Goal: Book appointment/travel/reservation

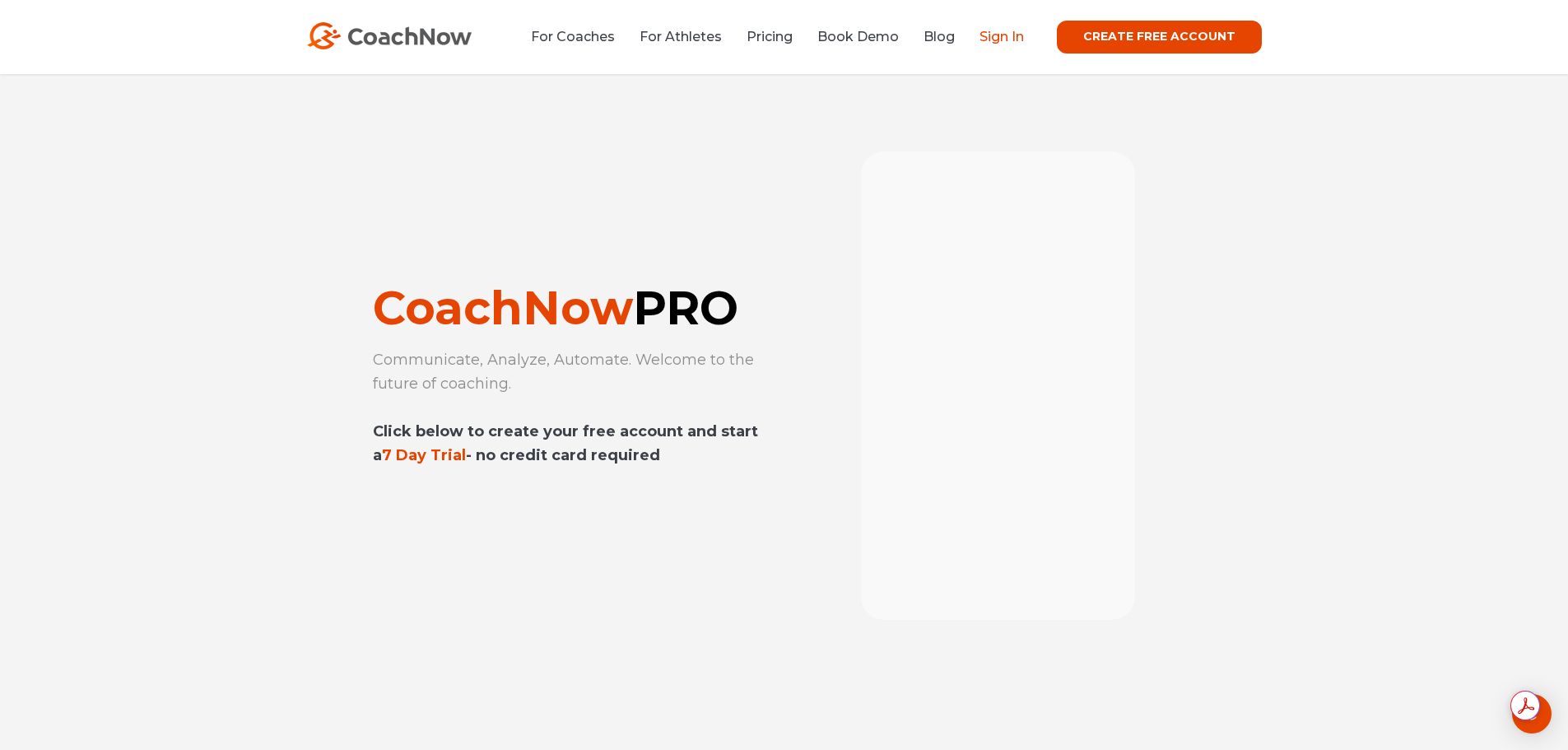
click at [1008, 35] on link "Sign In" at bounding box center [1002, 37] width 45 height 16
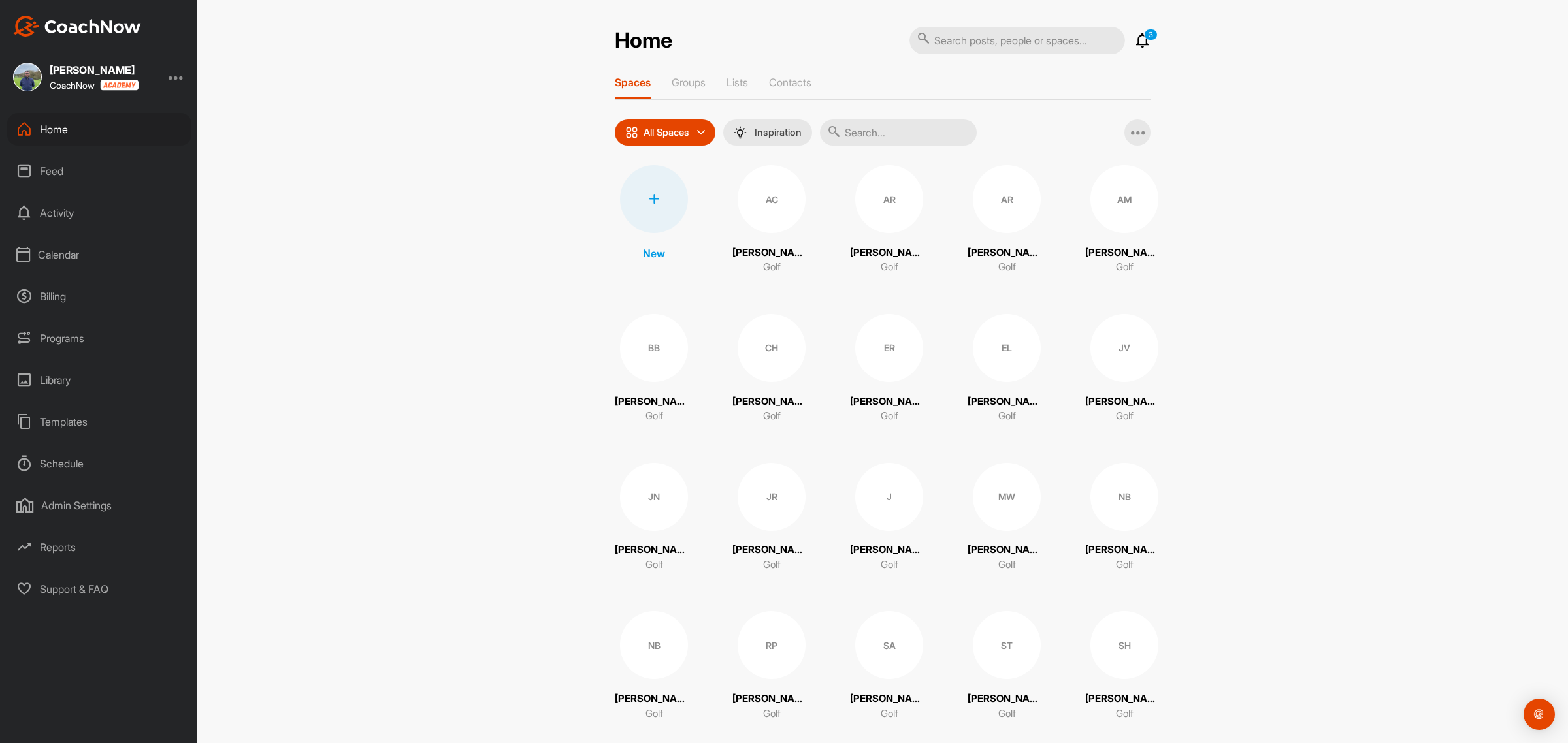
click at [67, 254] on div "Calendar" at bounding box center [99, 254] width 184 height 32
click at [82, 320] on div "Facility Calendar" at bounding box center [114, 321] width 155 height 27
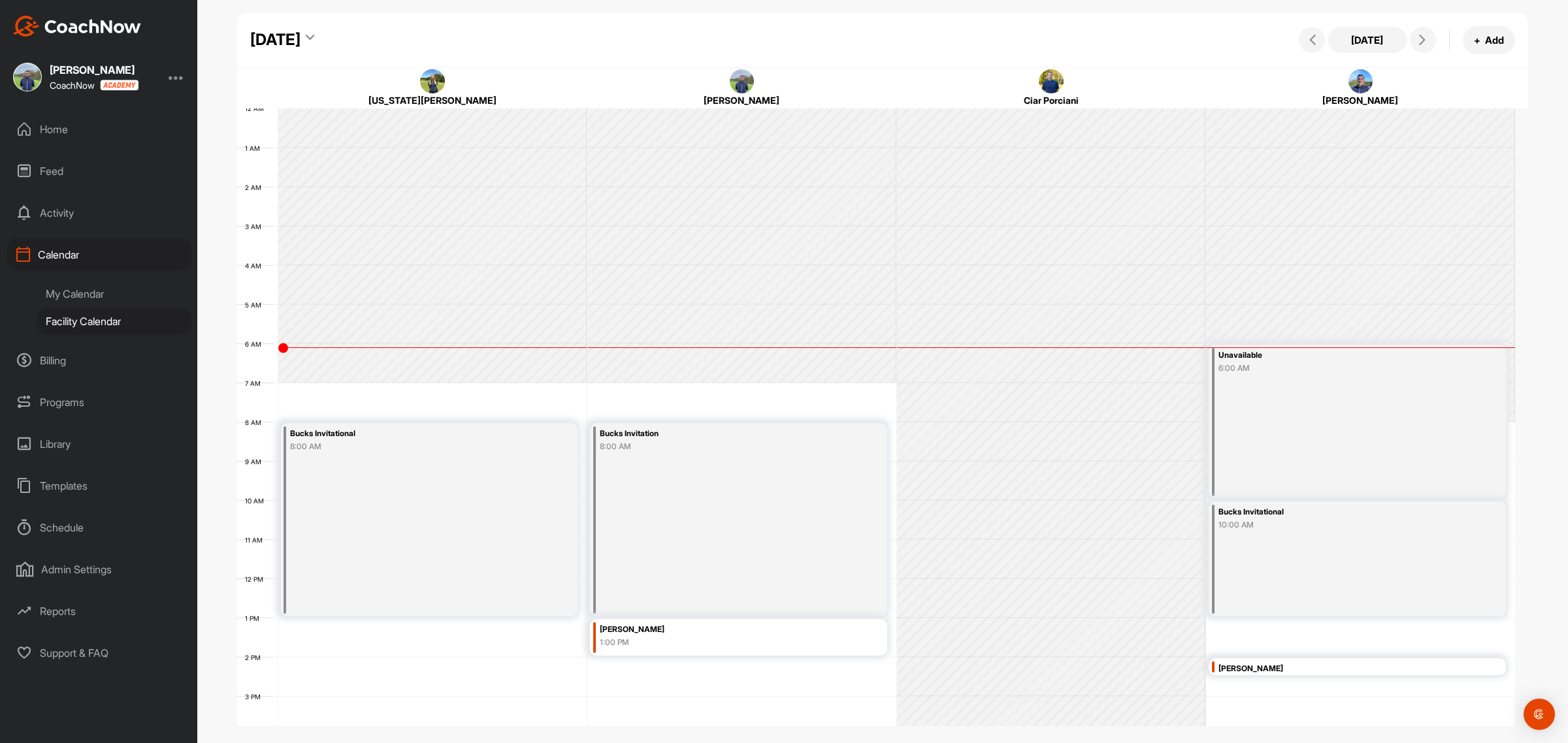
scroll to position [226, 0]
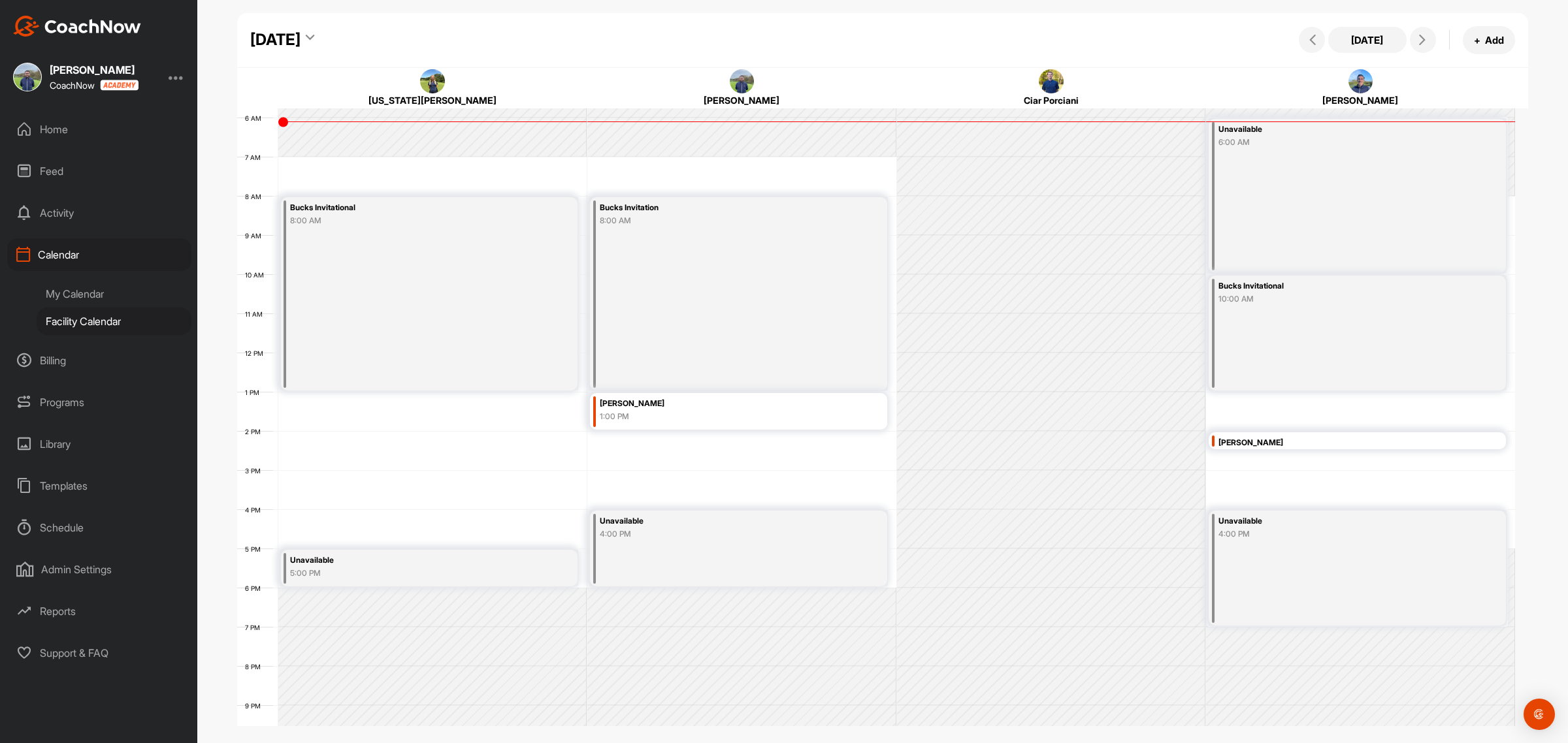
click at [314, 38] on div "[DATE]" at bounding box center [282, 39] width 64 height 23
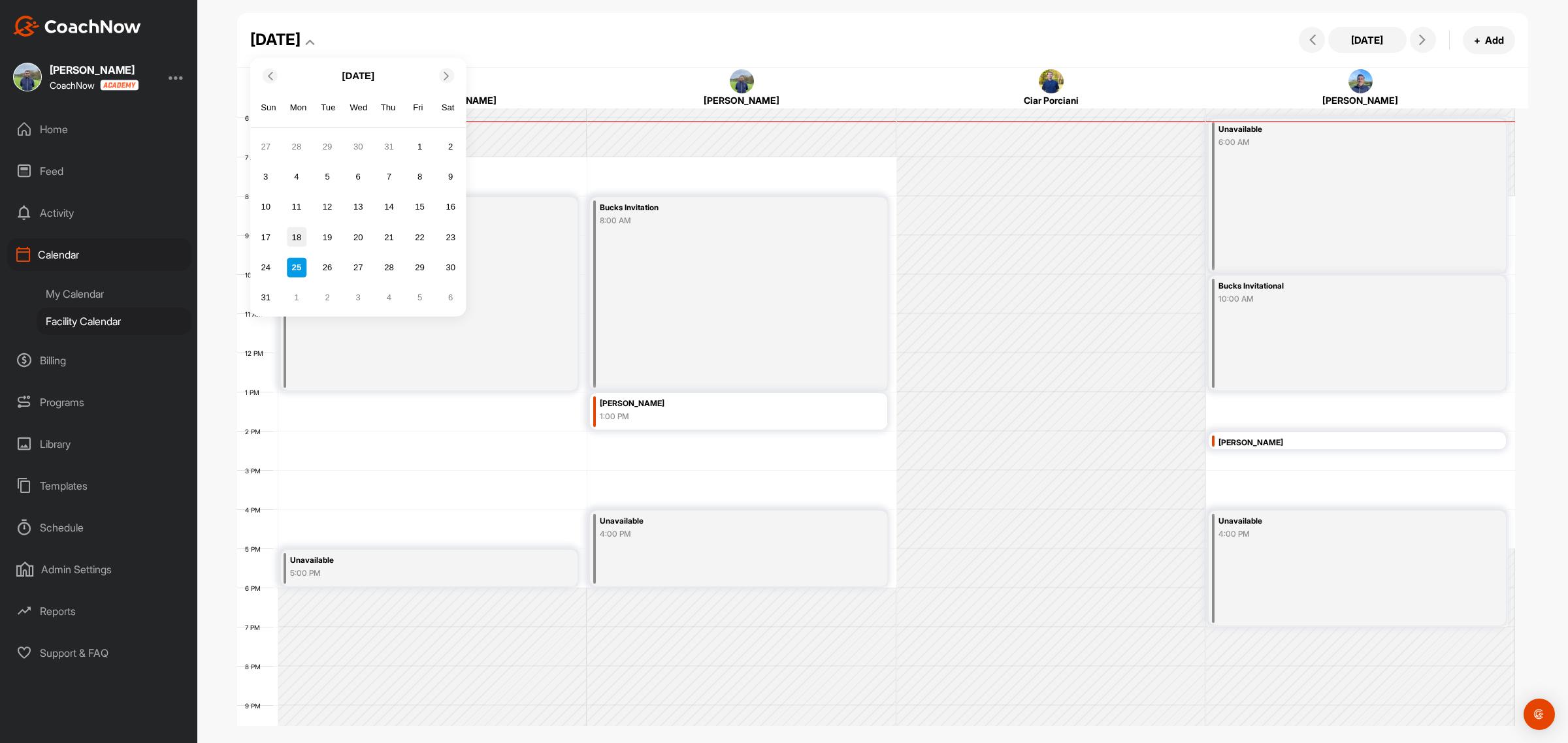
click at [296, 236] on div "18" at bounding box center [296, 237] width 19 height 19
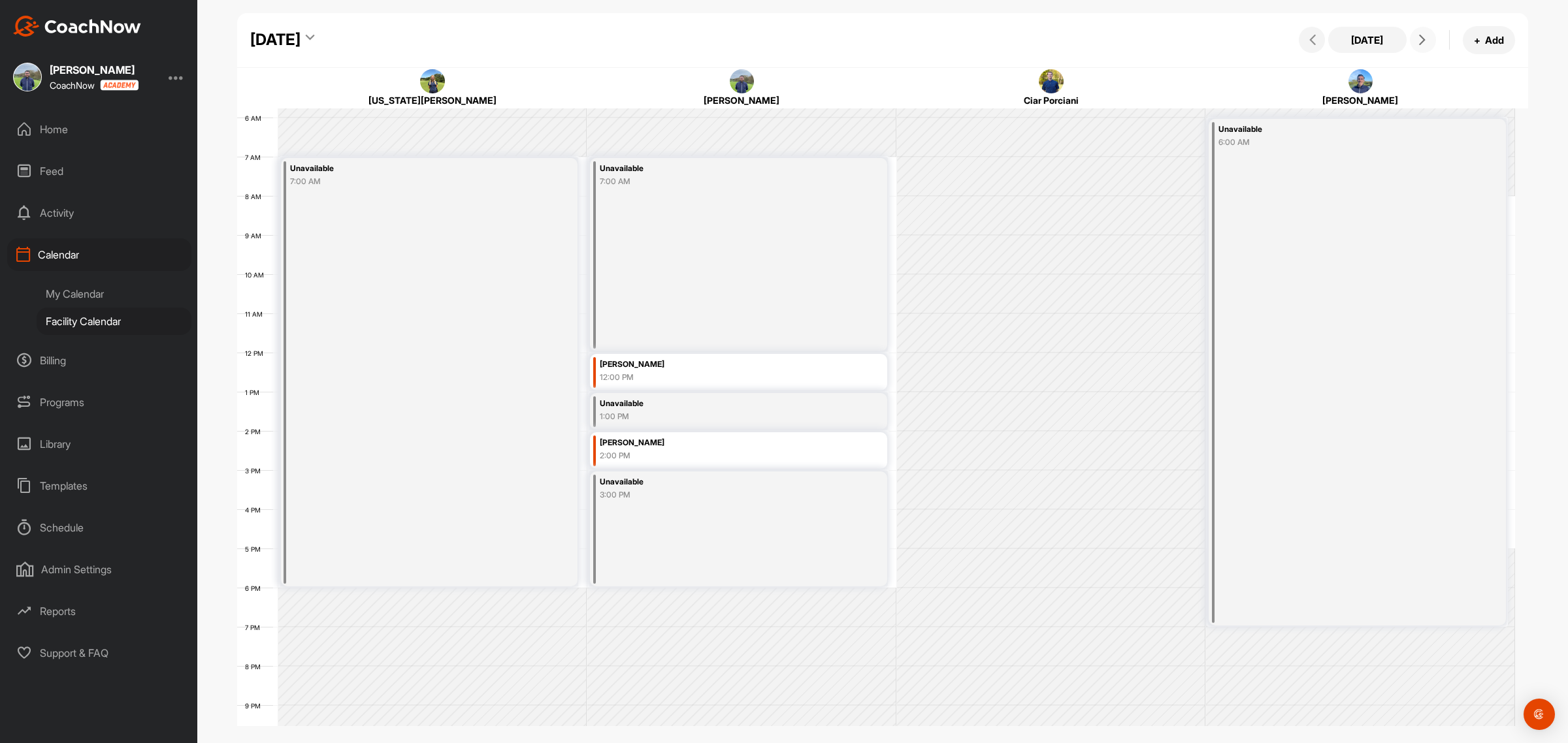
click at [1425, 40] on icon at bounding box center [1423, 40] width 11 height 11
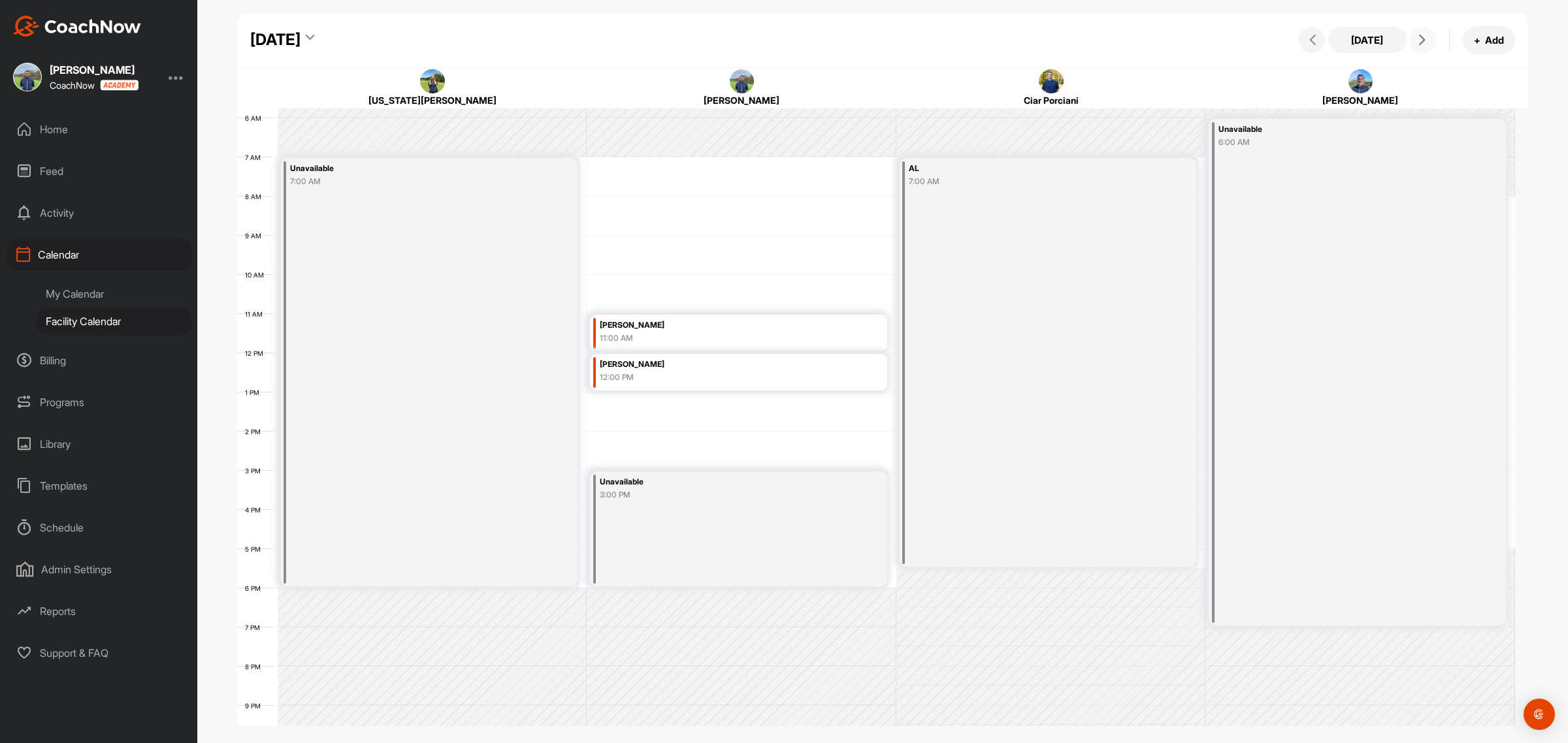
click at [1422, 40] on icon at bounding box center [1423, 40] width 11 height 11
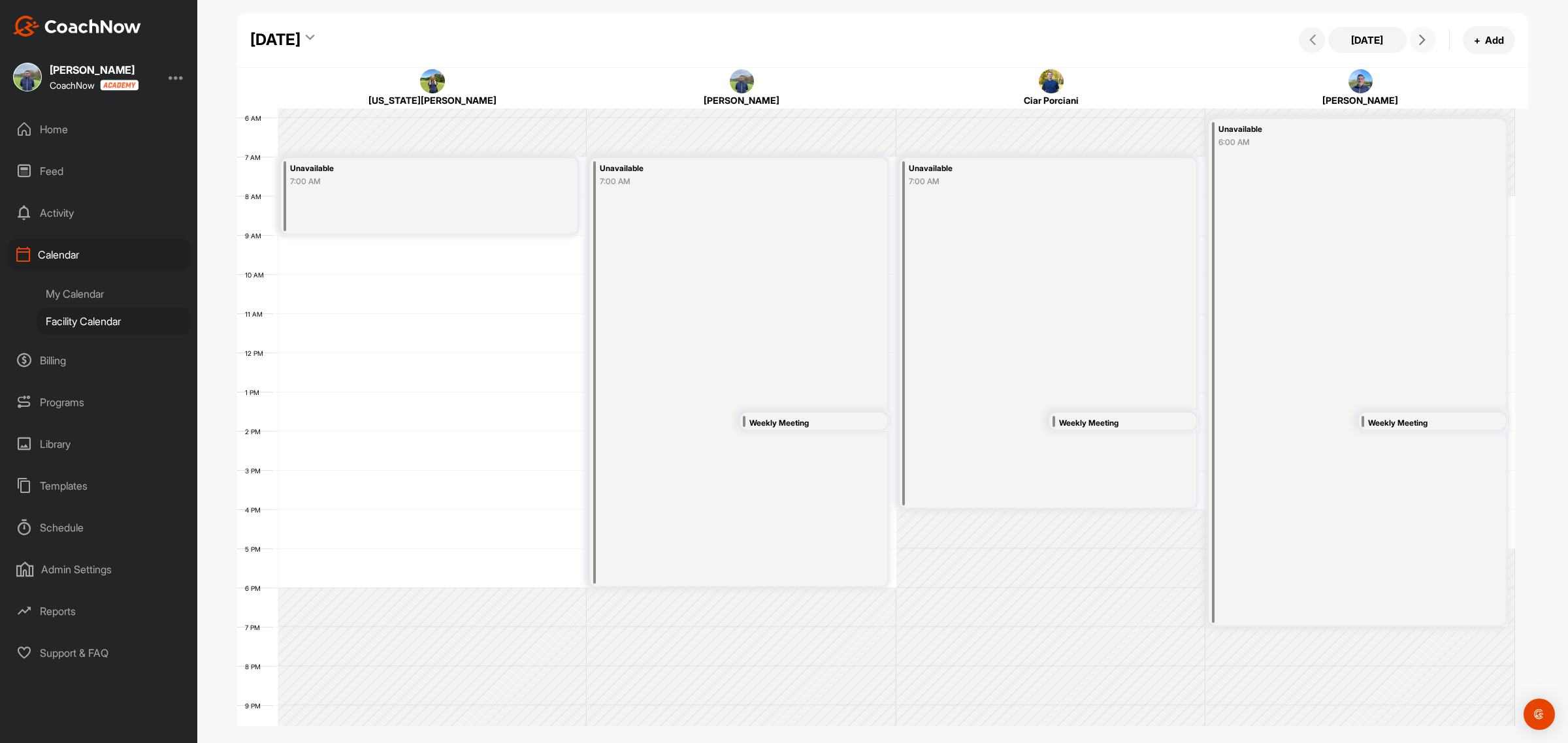
click at [1422, 40] on icon at bounding box center [1423, 40] width 11 height 11
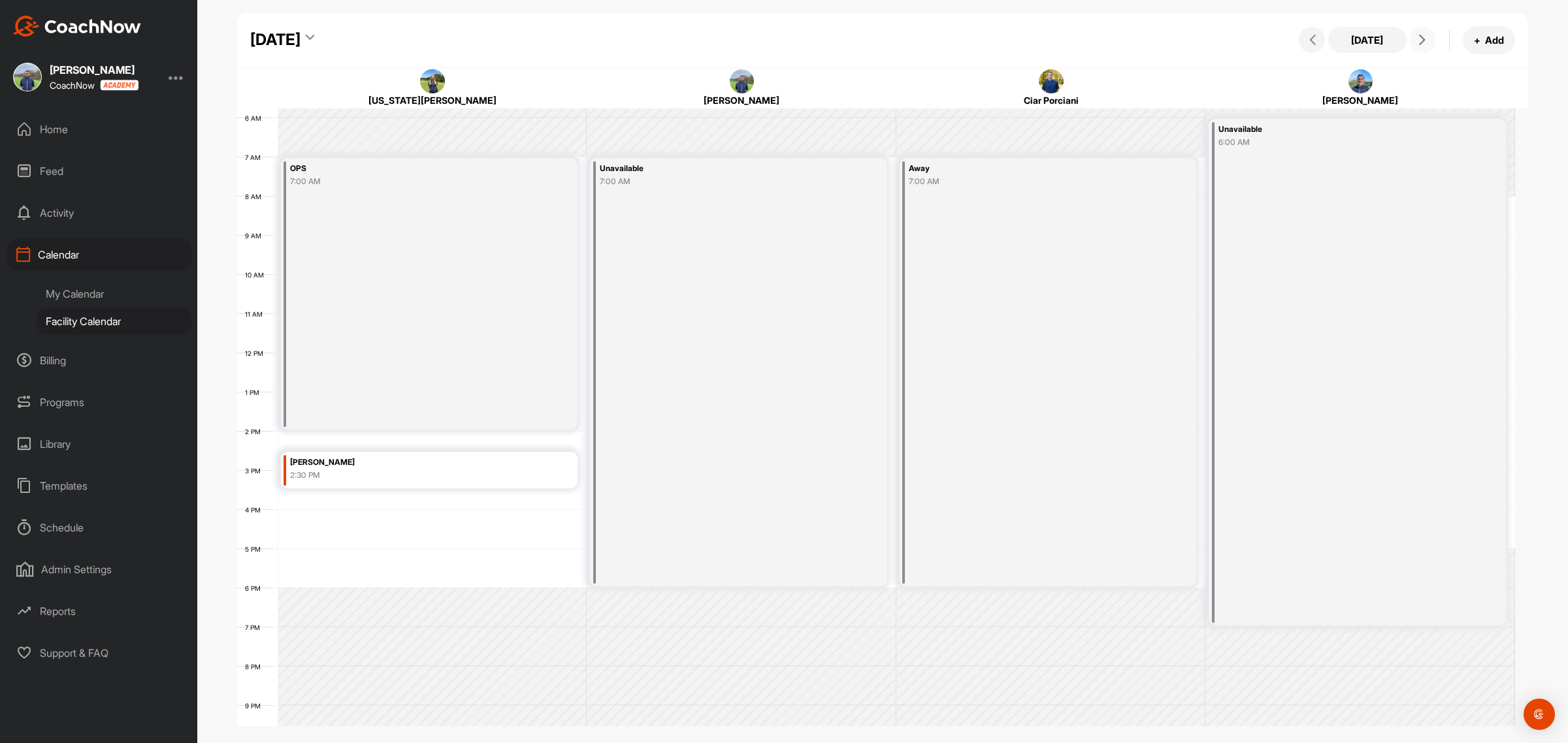
click at [1422, 40] on icon at bounding box center [1423, 40] width 11 height 11
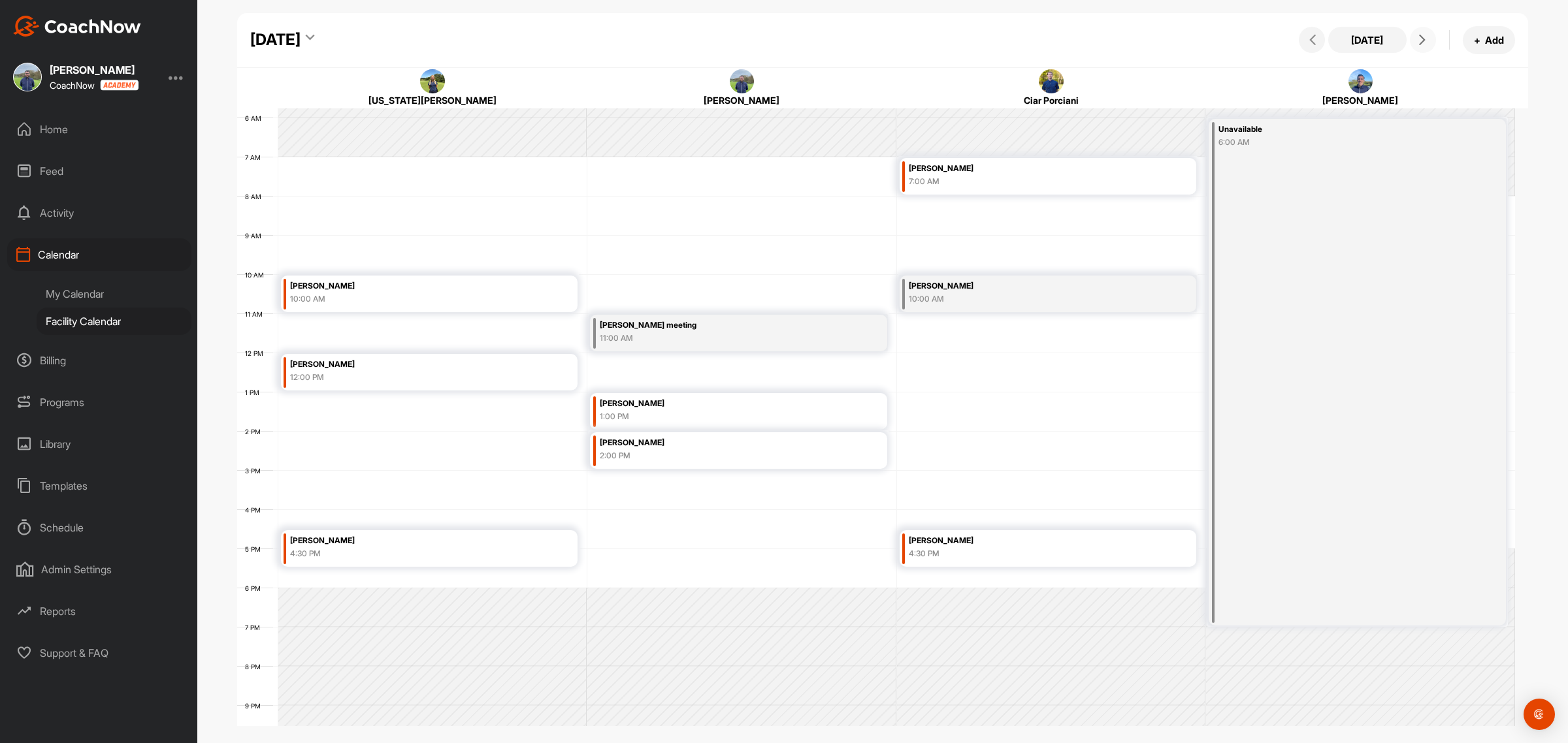
click at [1422, 40] on icon at bounding box center [1423, 40] width 11 height 11
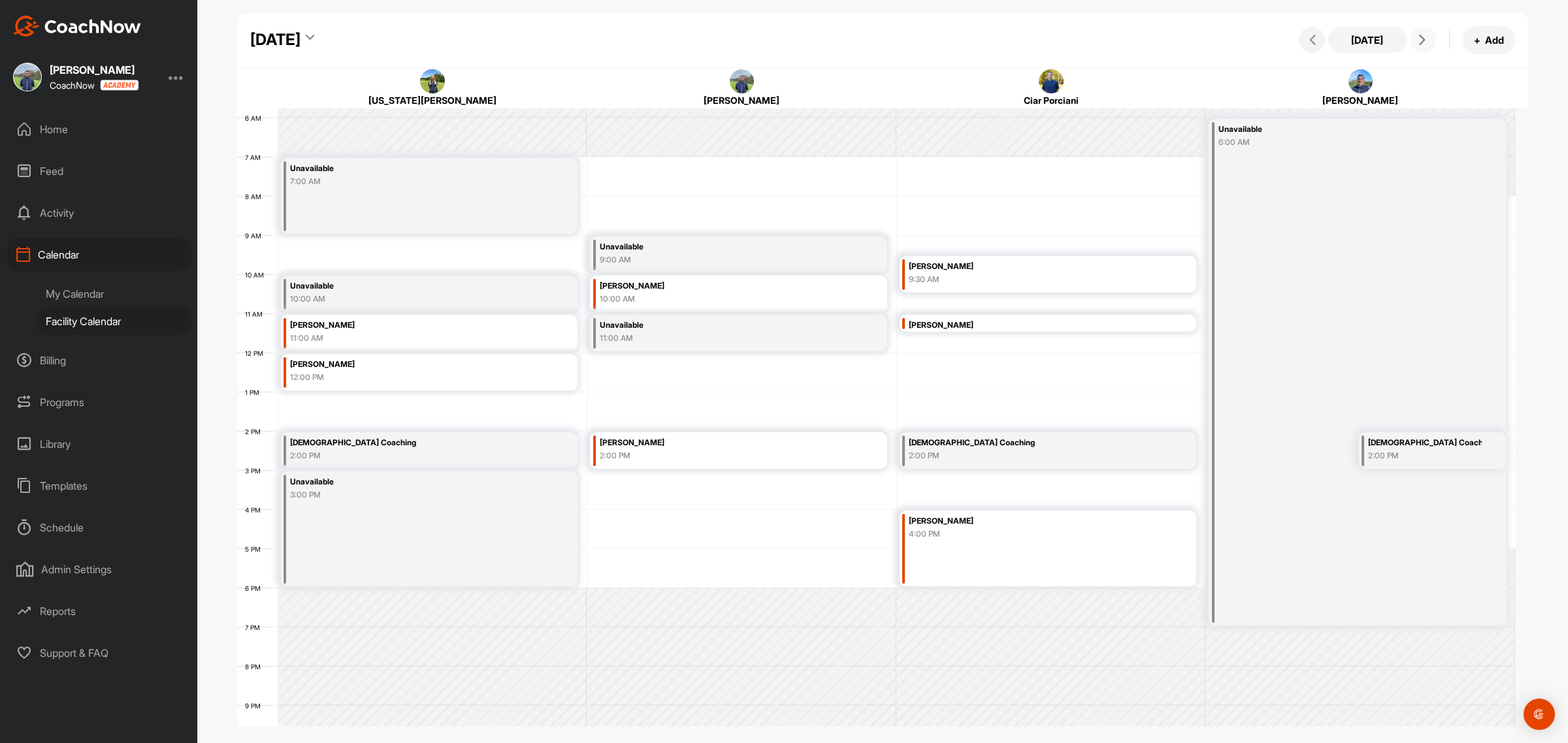
click at [1426, 39] on icon at bounding box center [1423, 40] width 11 height 11
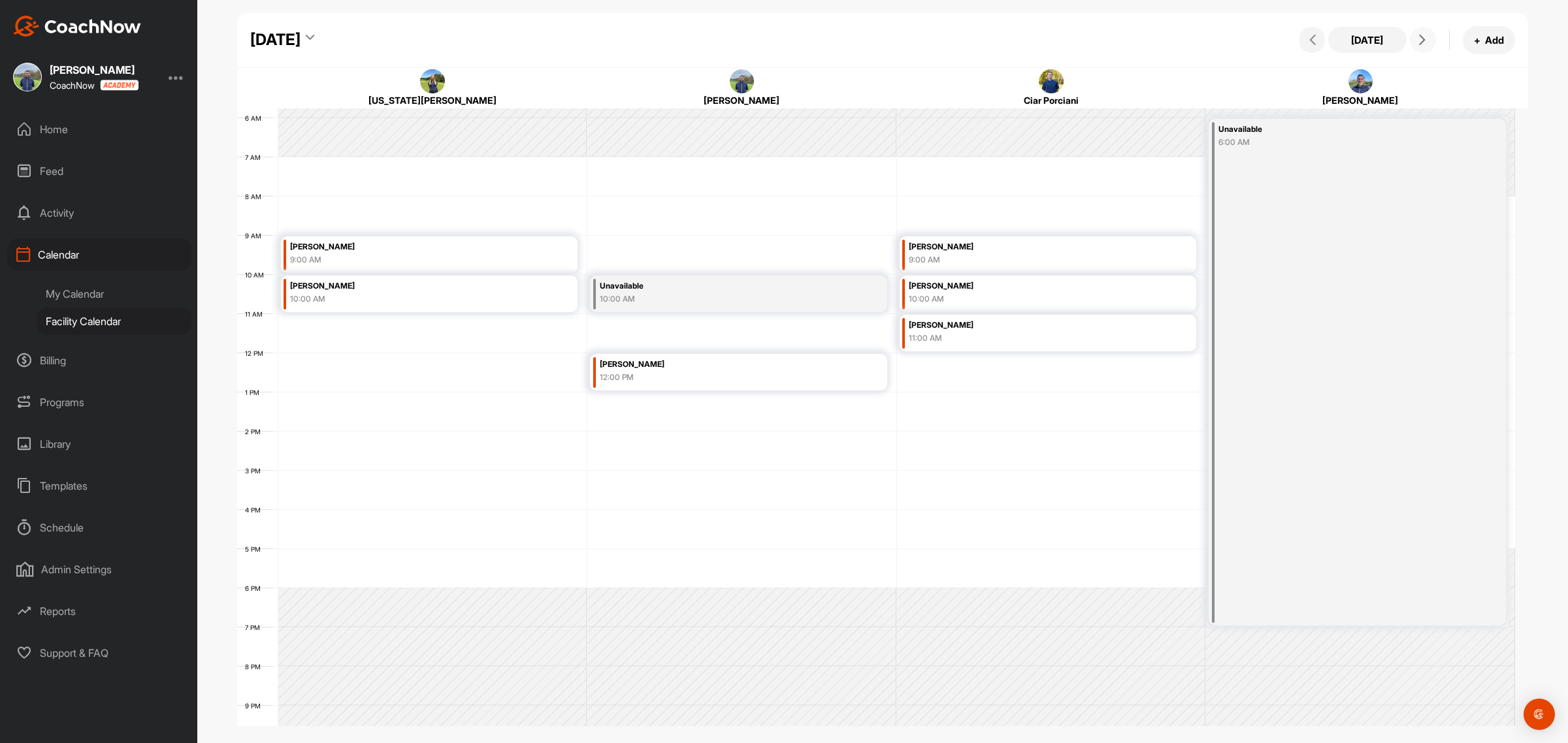
click at [1426, 39] on icon at bounding box center [1423, 40] width 11 height 11
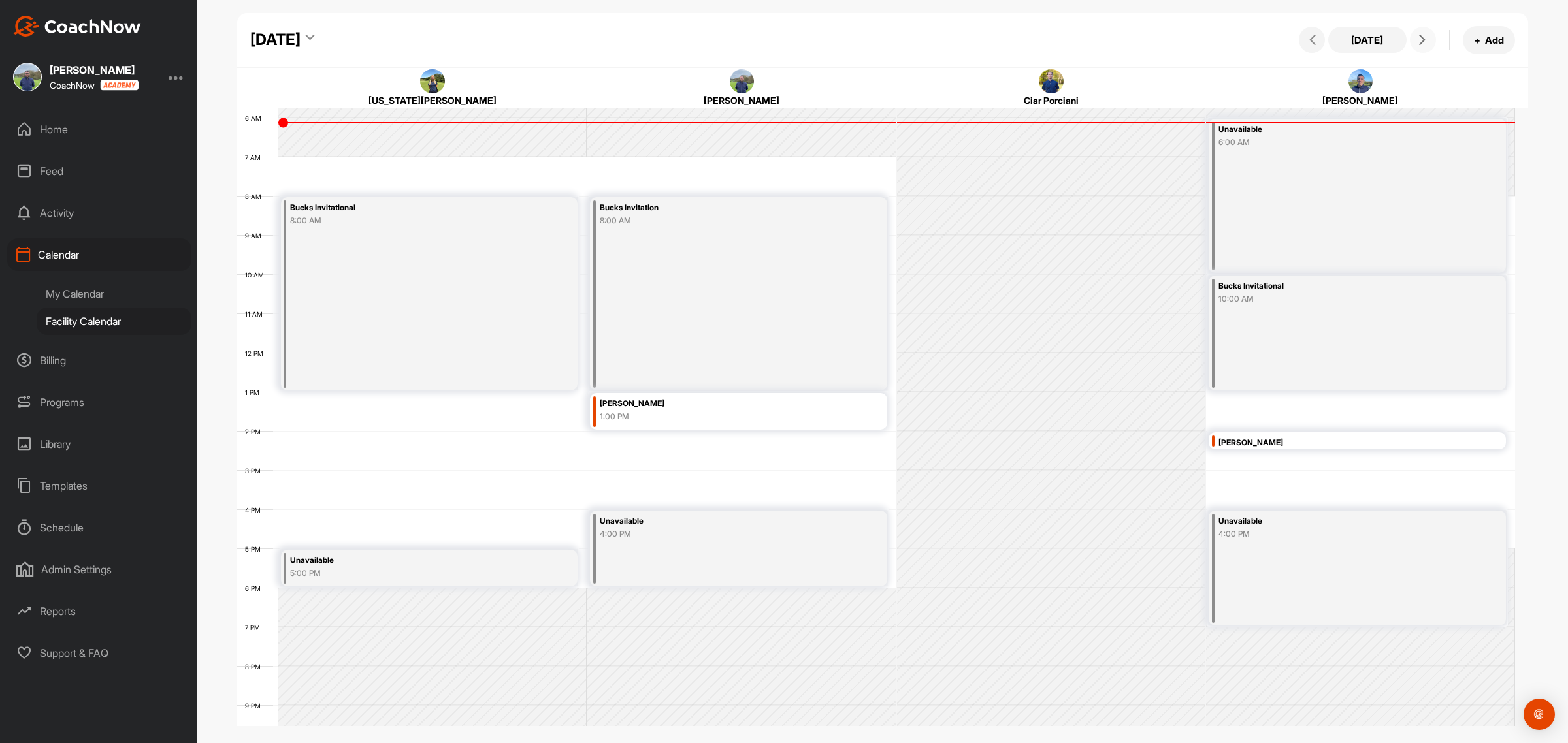
click at [1426, 39] on icon at bounding box center [1423, 40] width 11 height 11
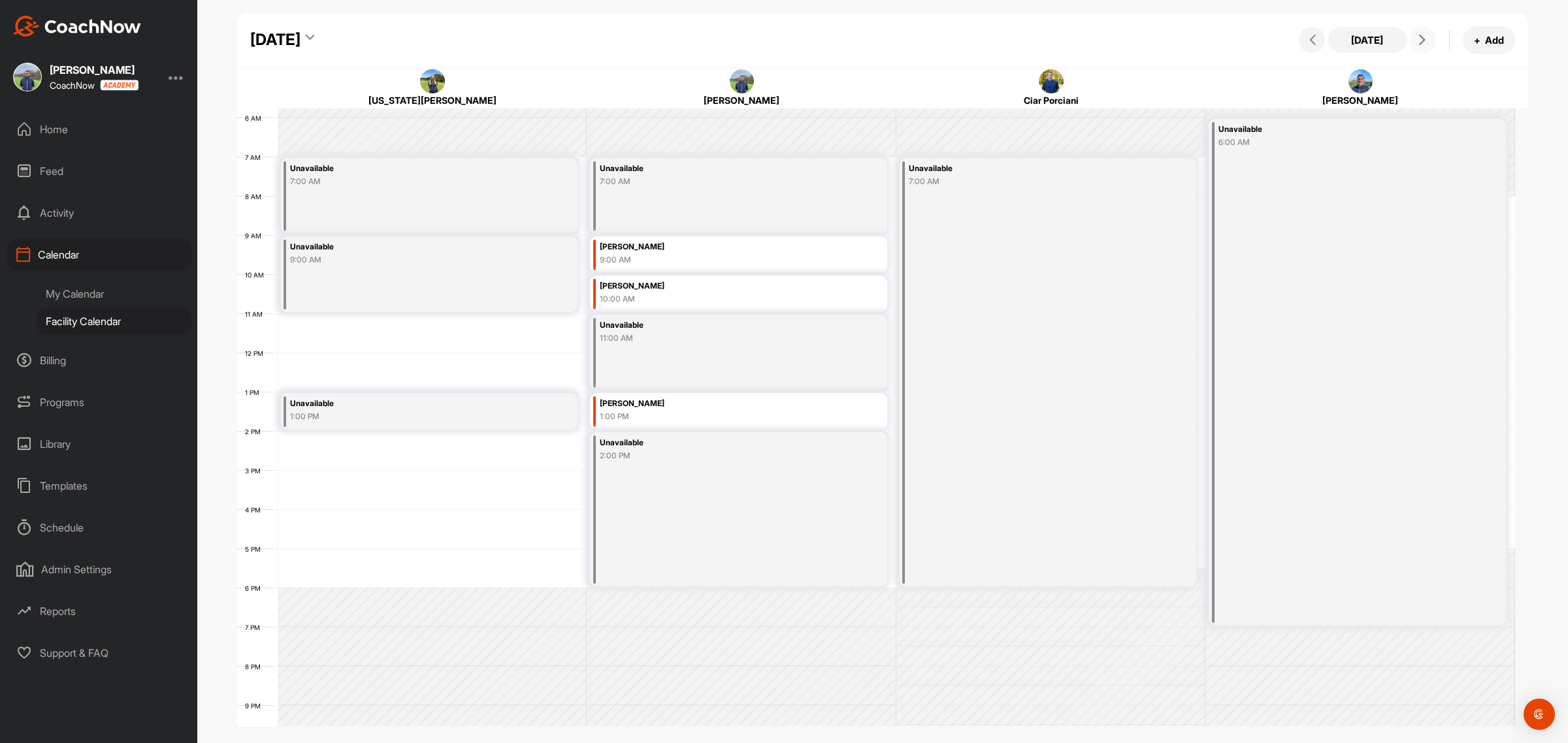
click at [1426, 39] on icon at bounding box center [1423, 40] width 11 height 11
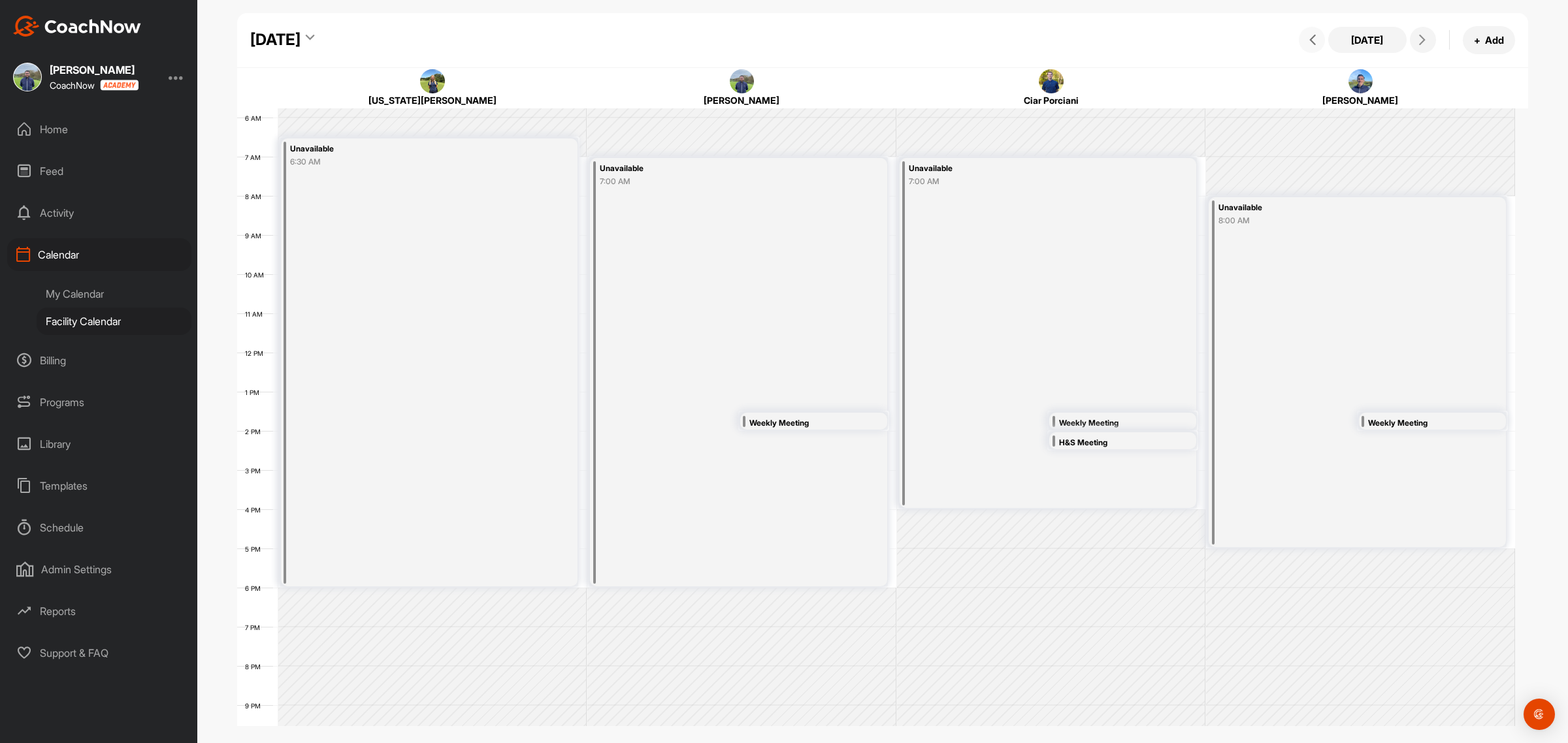
click at [1317, 38] on icon at bounding box center [1313, 40] width 11 height 11
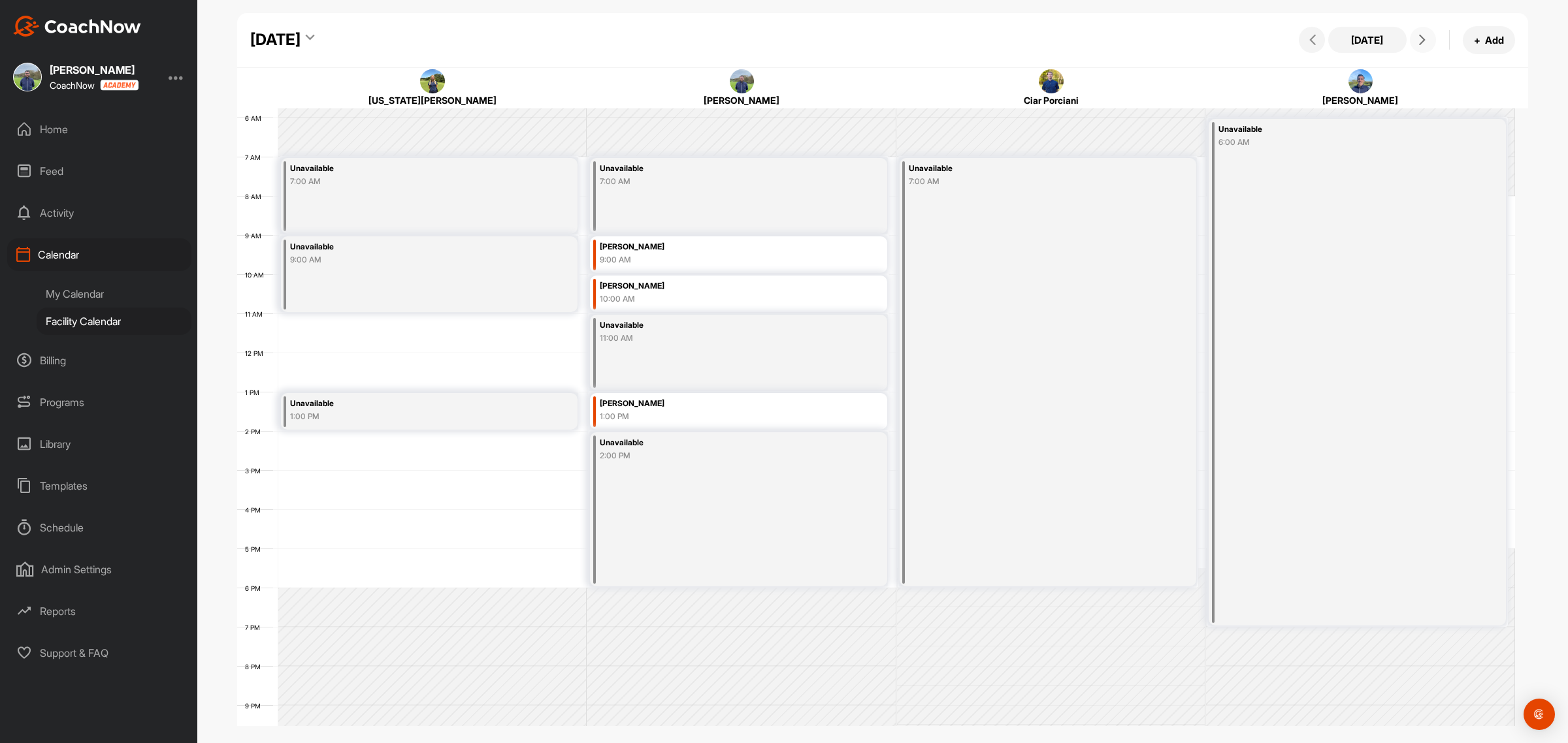
click at [1426, 39] on icon at bounding box center [1423, 40] width 11 height 11
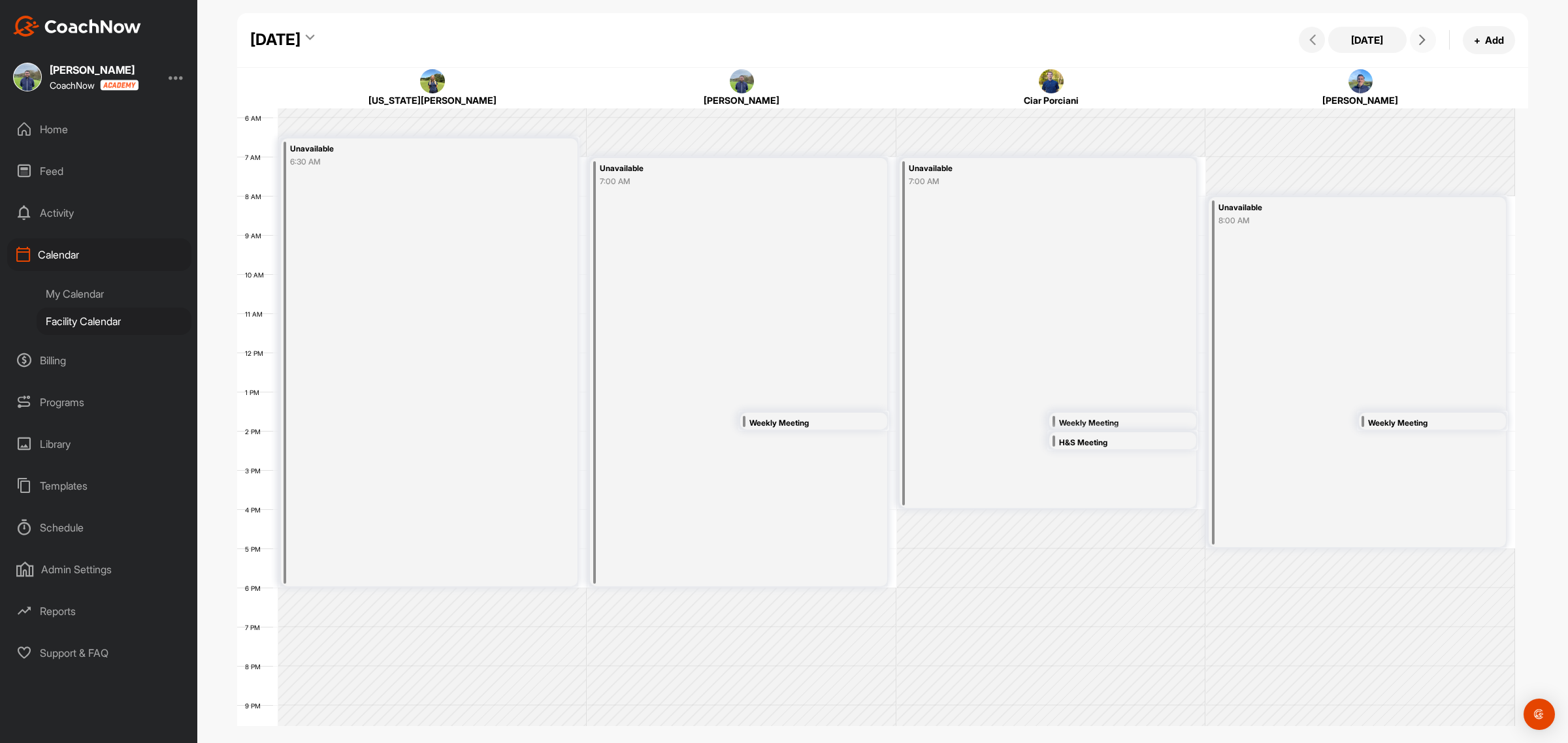
click at [1426, 39] on icon at bounding box center [1423, 40] width 11 height 11
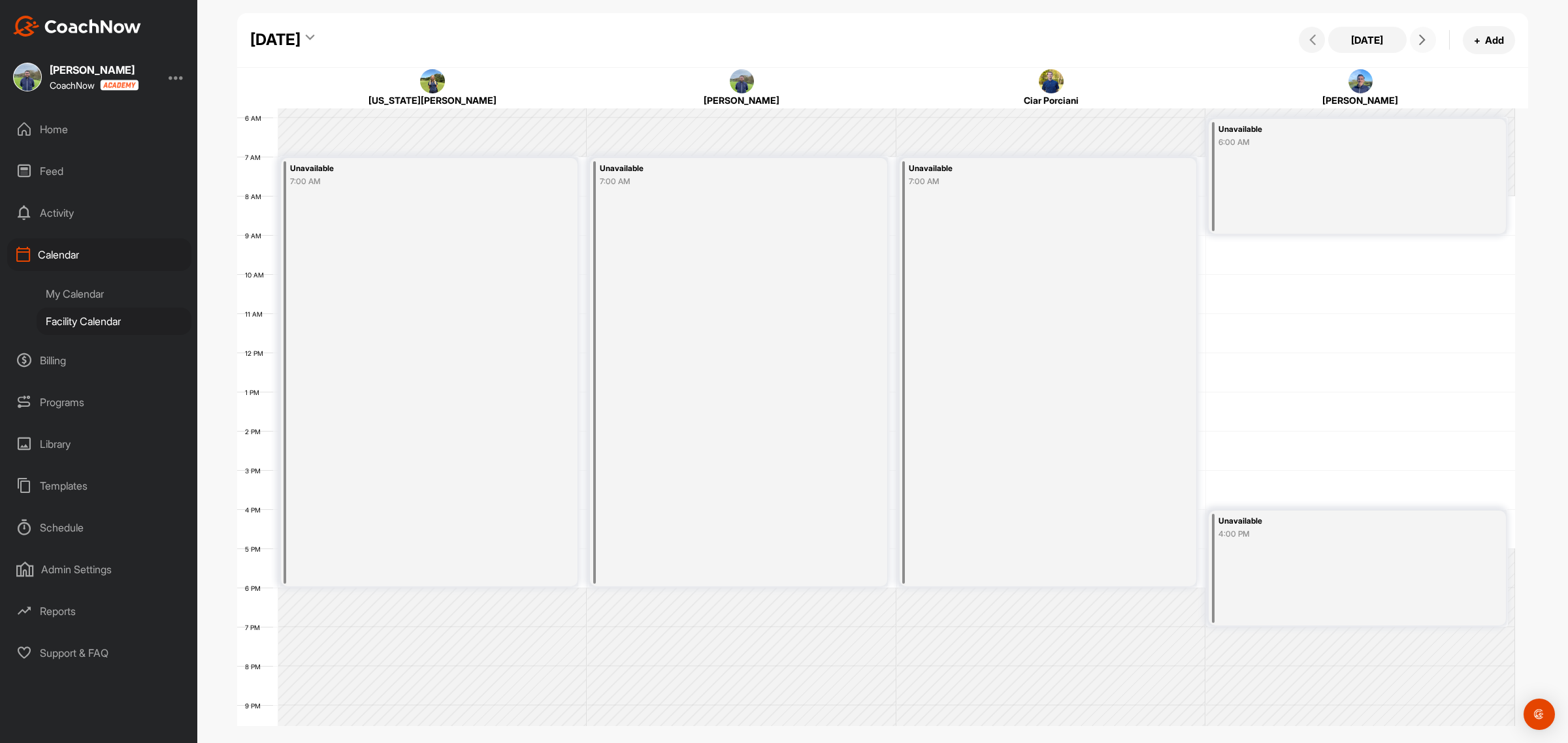
click at [1426, 39] on icon at bounding box center [1423, 40] width 11 height 11
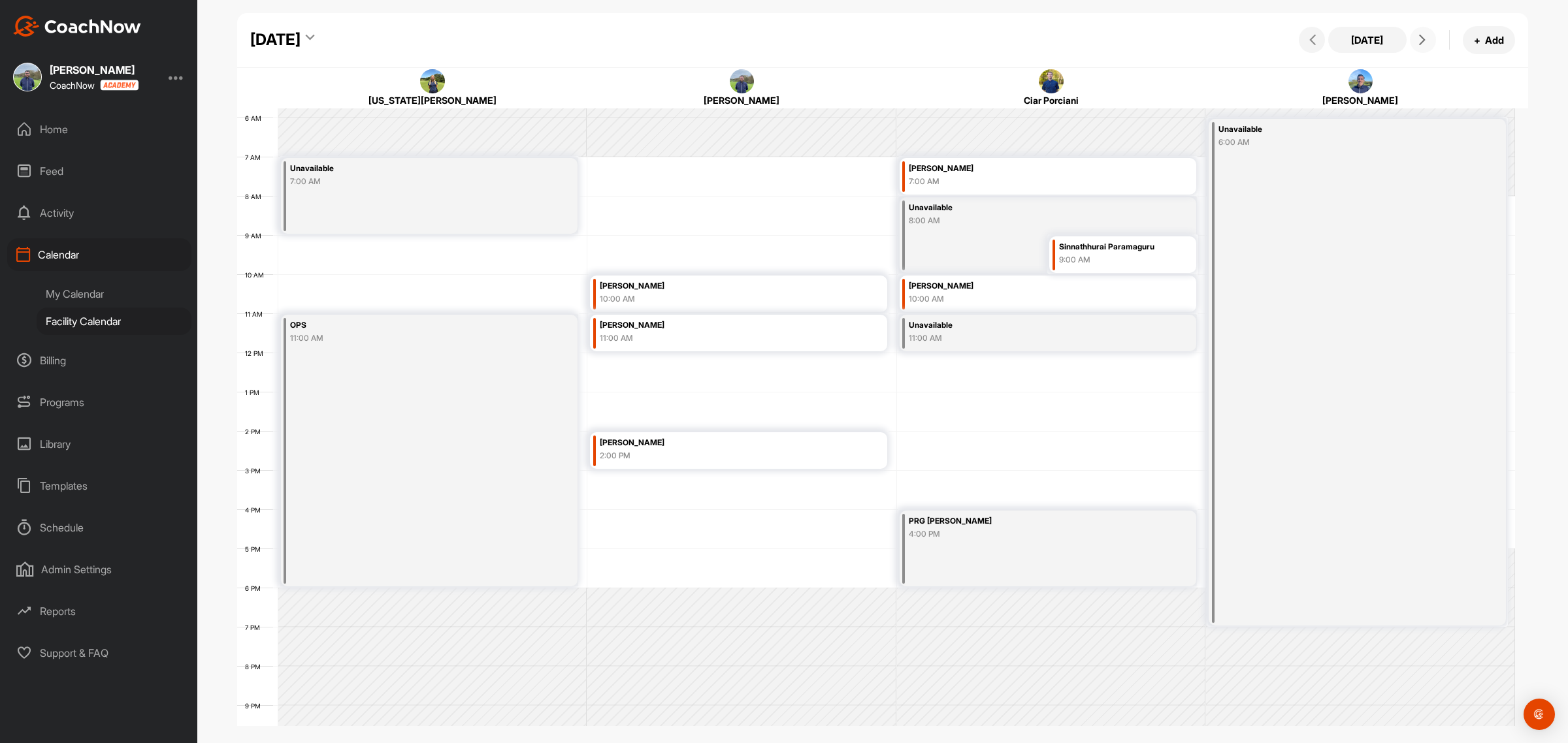
click at [1419, 38] on icon at bounding box center [1423, 40] width 11 height 11
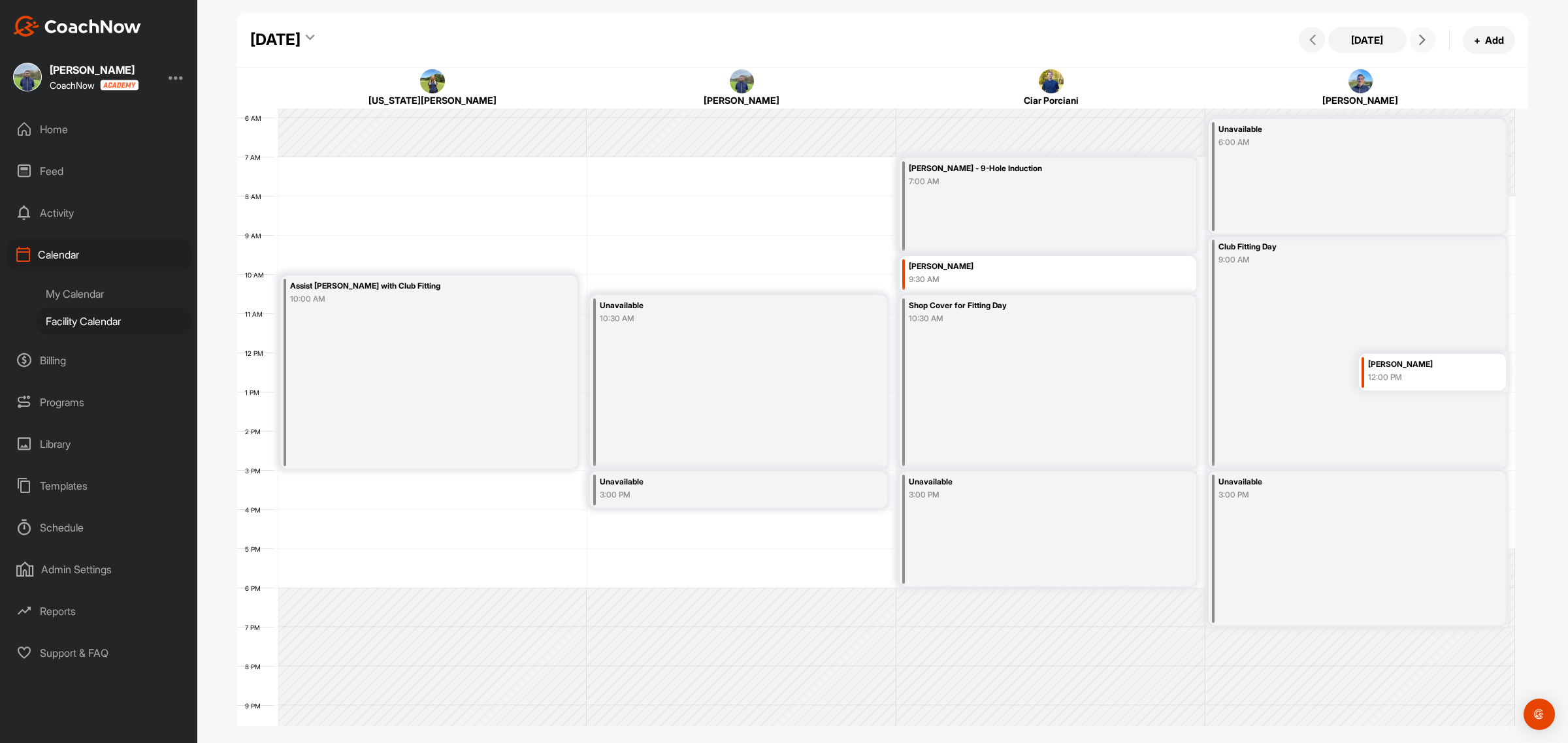
click at [1418, 35] on icon at bounding box center [1423, 40] width 11 height 11
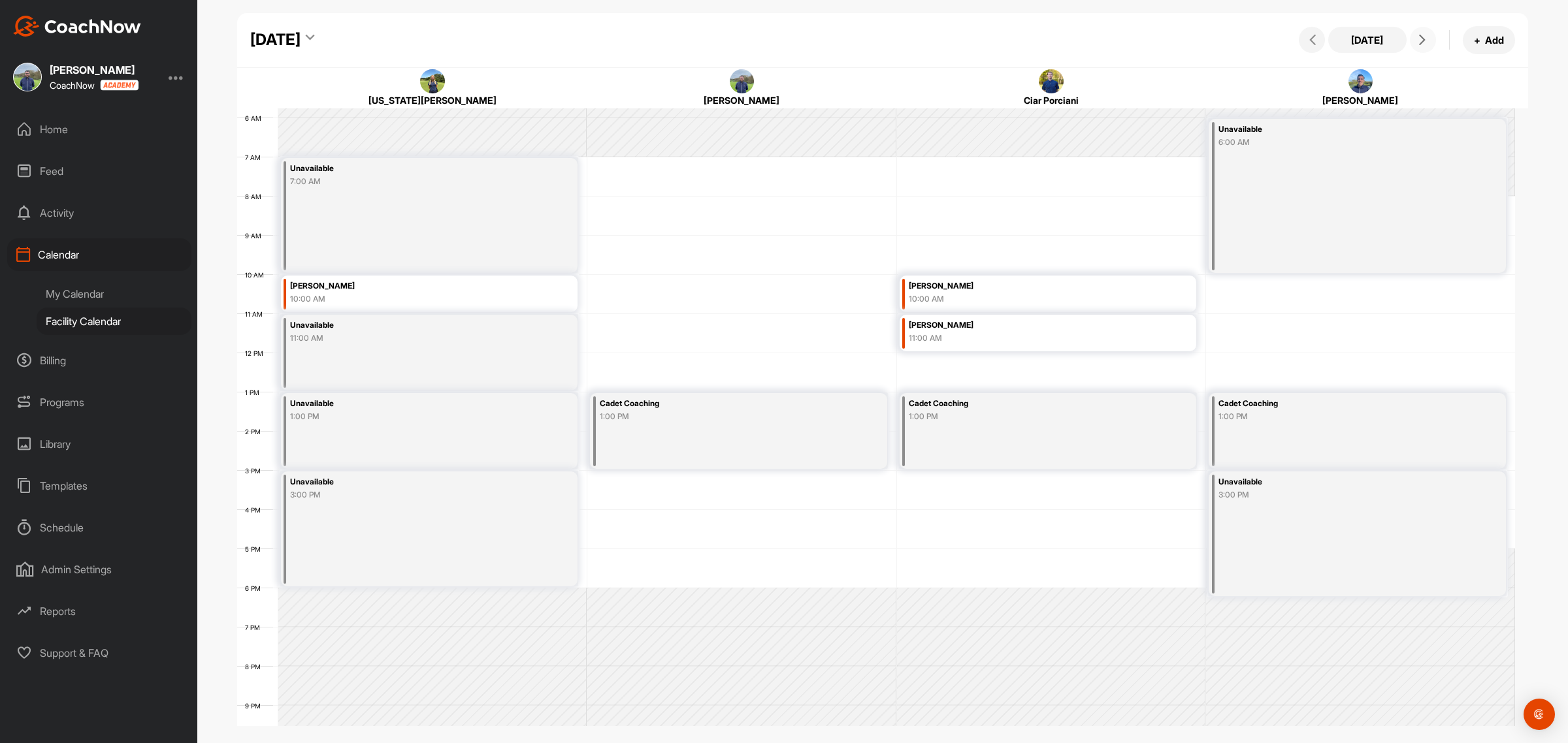
click at [1420, 40] on icon at bounding box center [1423, 40] width 11 height 11
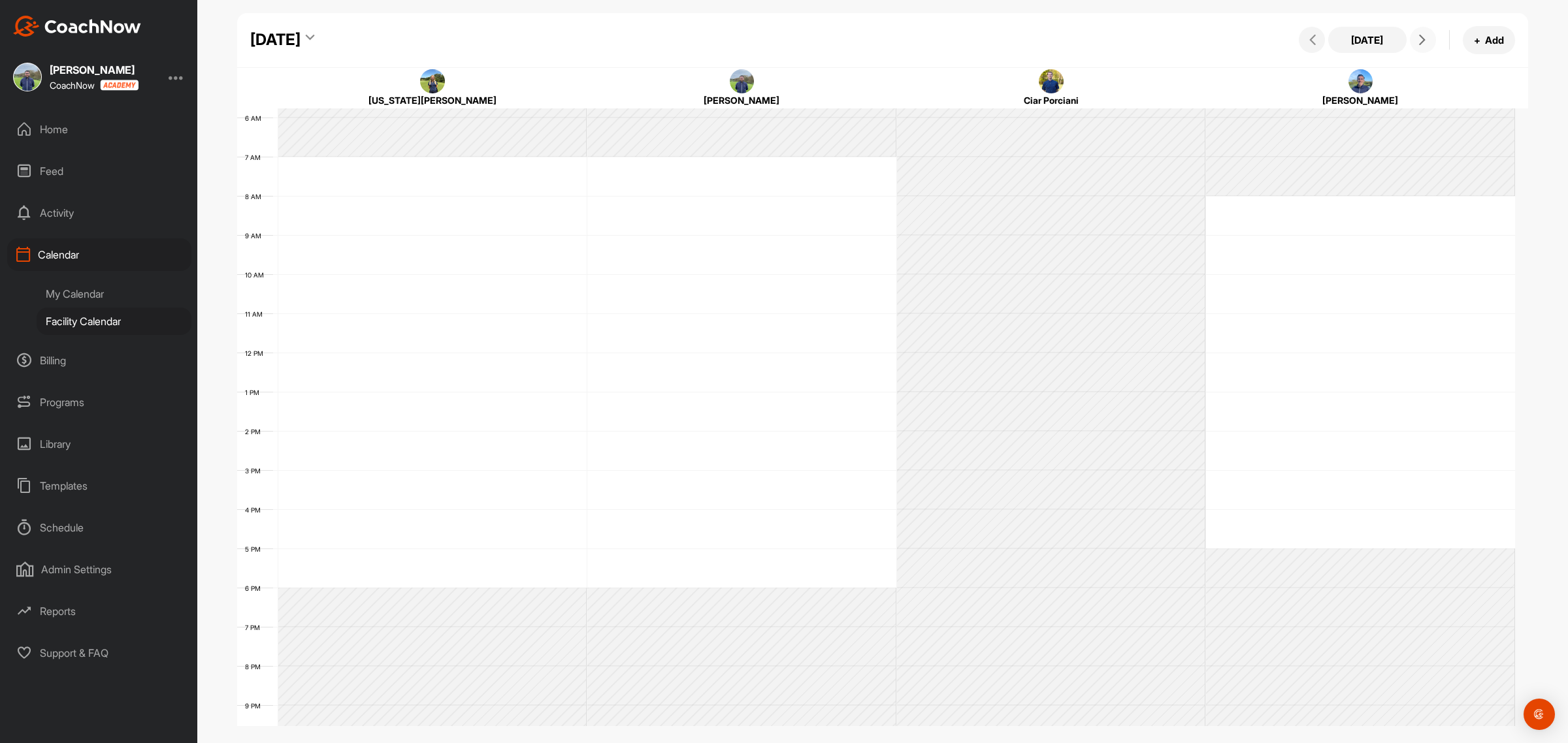
click at [1416, 39] on span at bounding box center [1423, 40] width 15 height 11
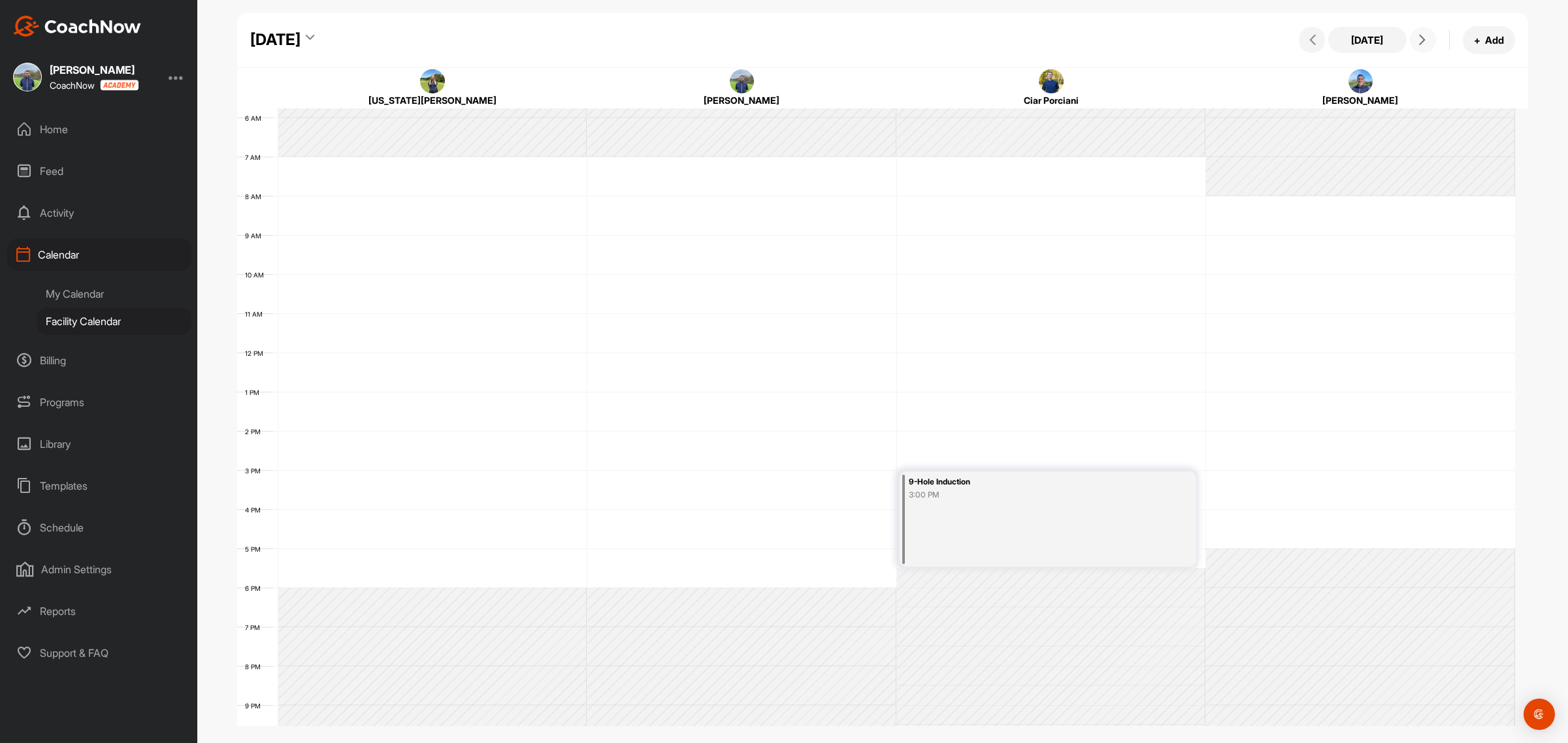
click at [1416, 39] on span at bounding box center [1423, 40] width 15 height 11
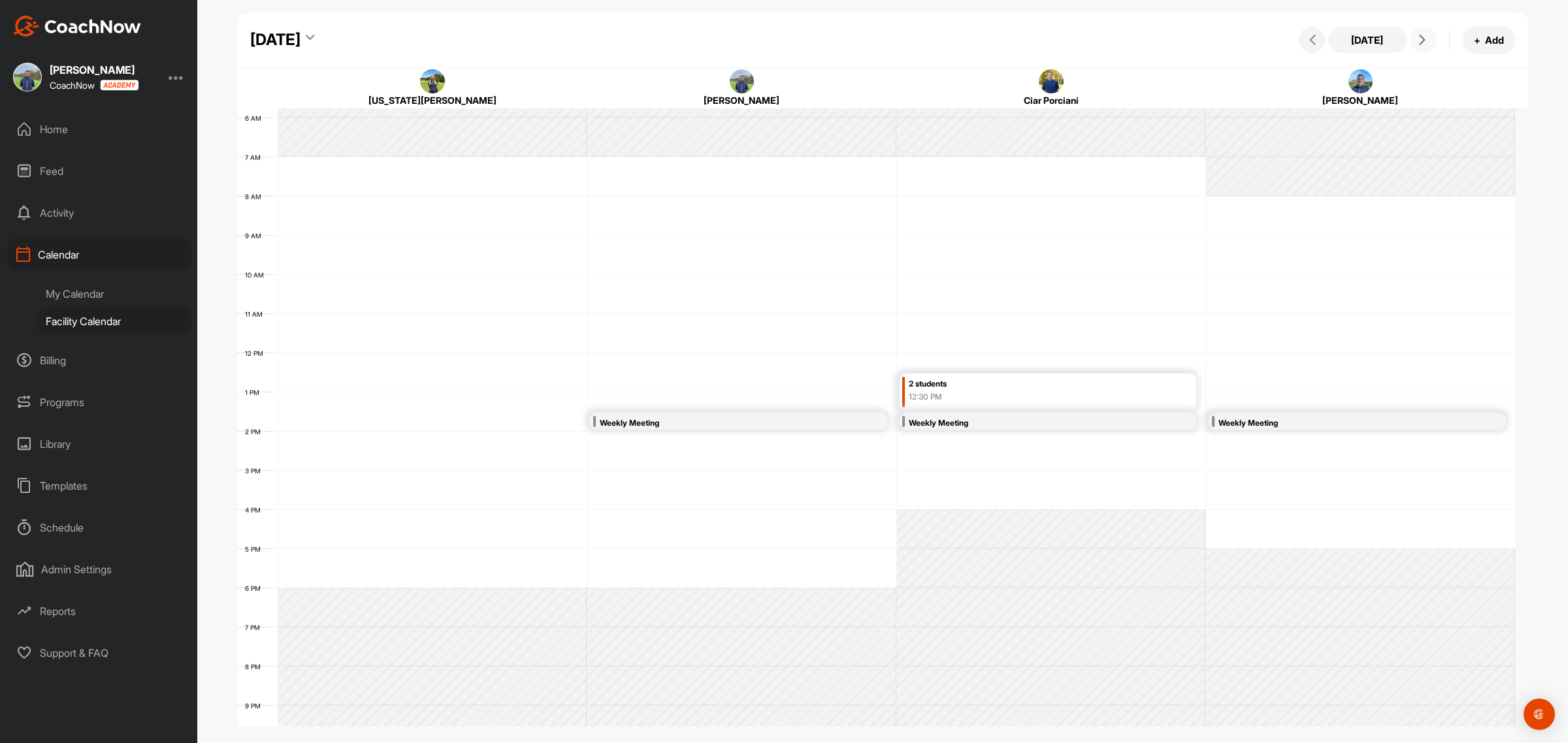
click at [1416, 39] on span at bounding box center [1423, 40] width 15 height 11
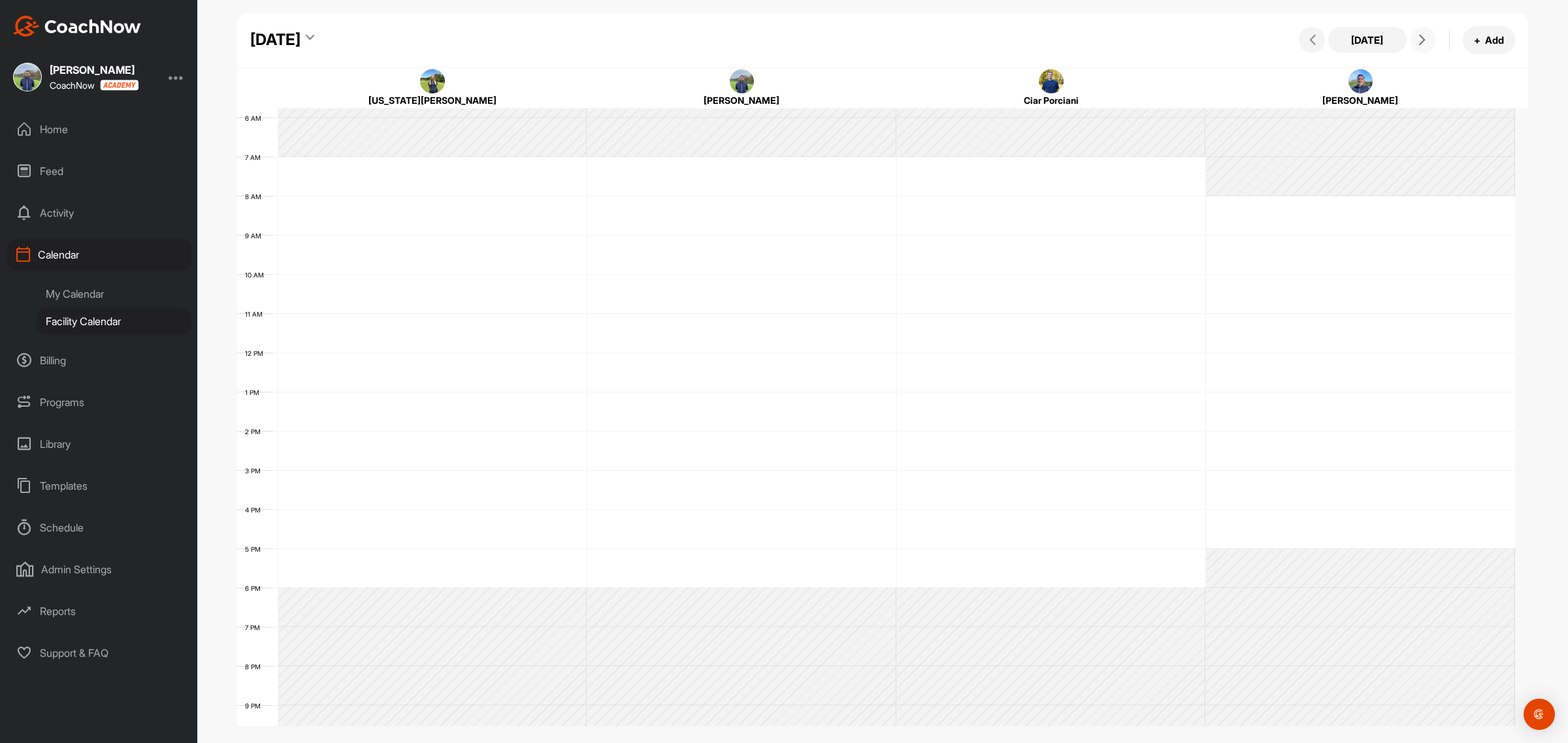
click at [1416, 39] on span at bounding box center [1423, 40] width 15 height 11
click at [1416, 38] on span at bounding box center [1423, 40] width 15 height 11
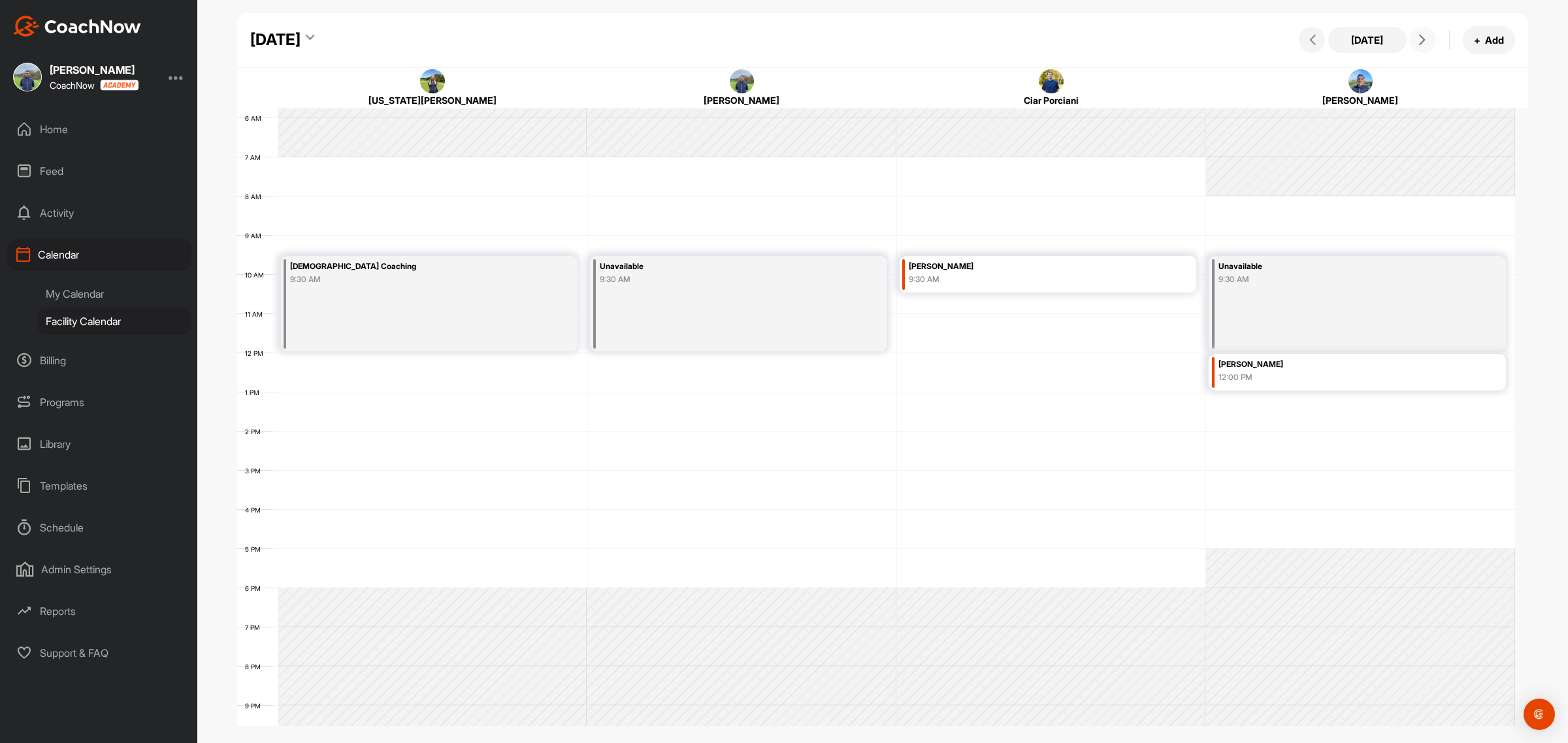
click at [1416, 38] on span at bounding box center [1423, 40] width 15 height 11
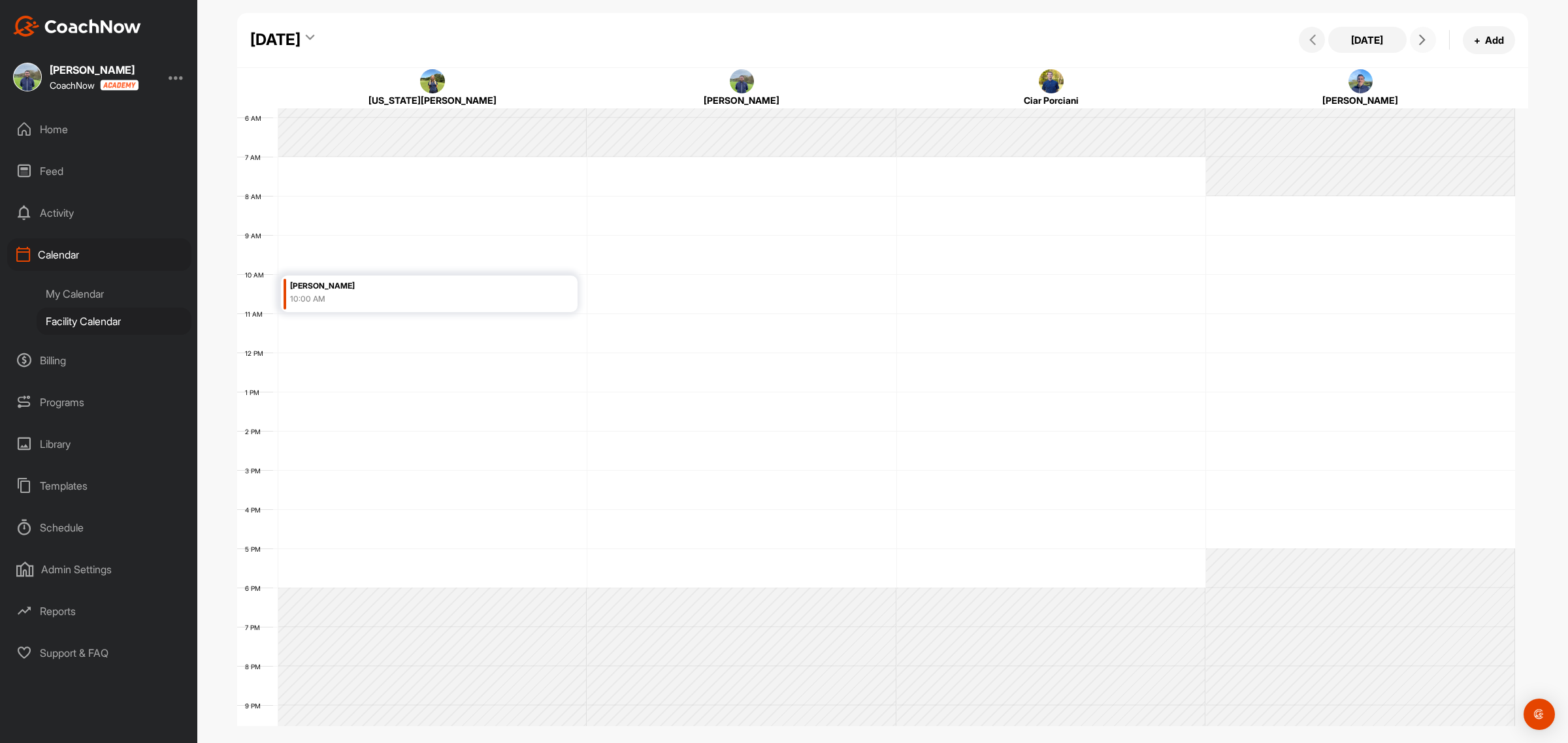
click at [1416, 38] on span at bounding box center [1423, 40] width 15 height 11
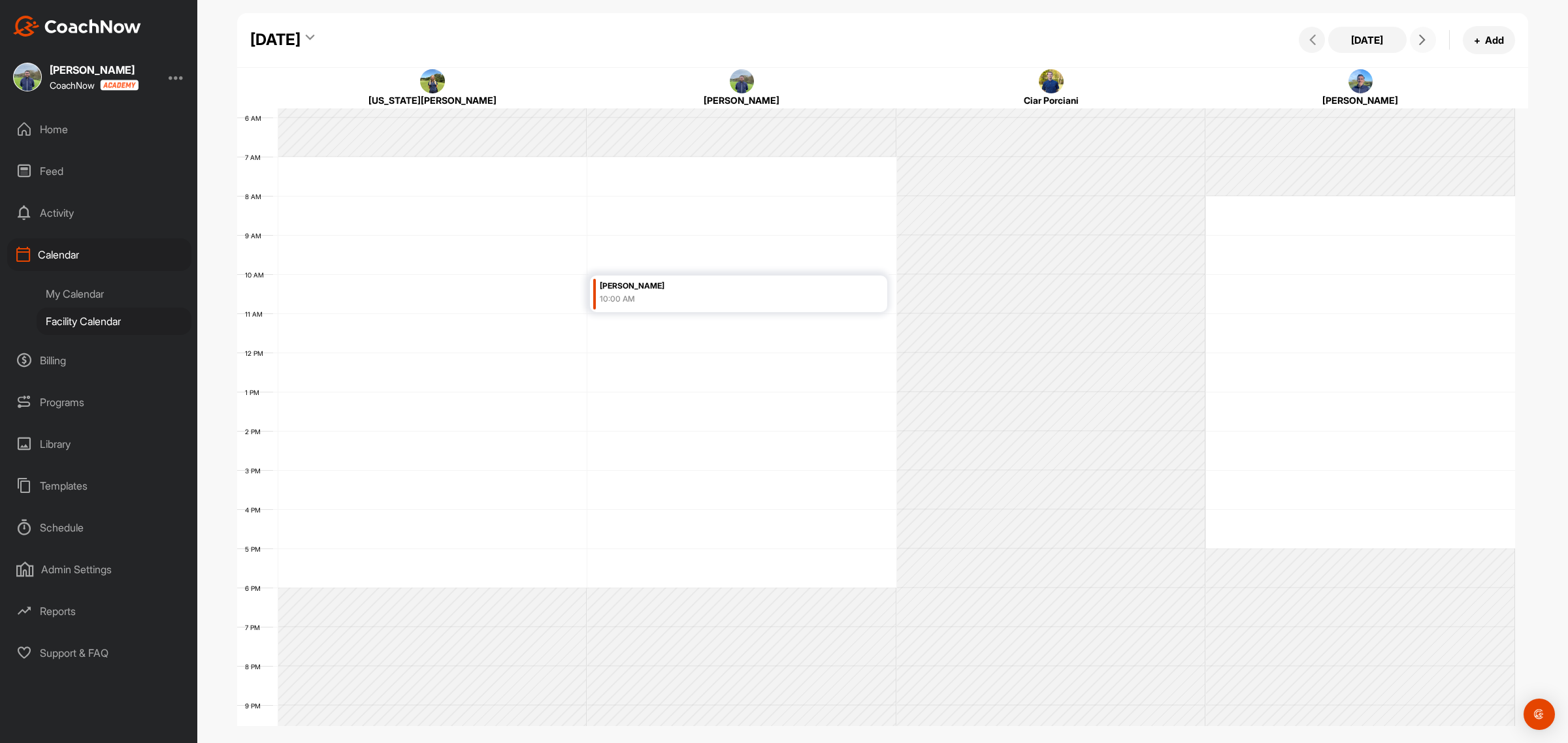
click at [1412, 40] on button at bounding box center [1423, 40] width 26 height 26
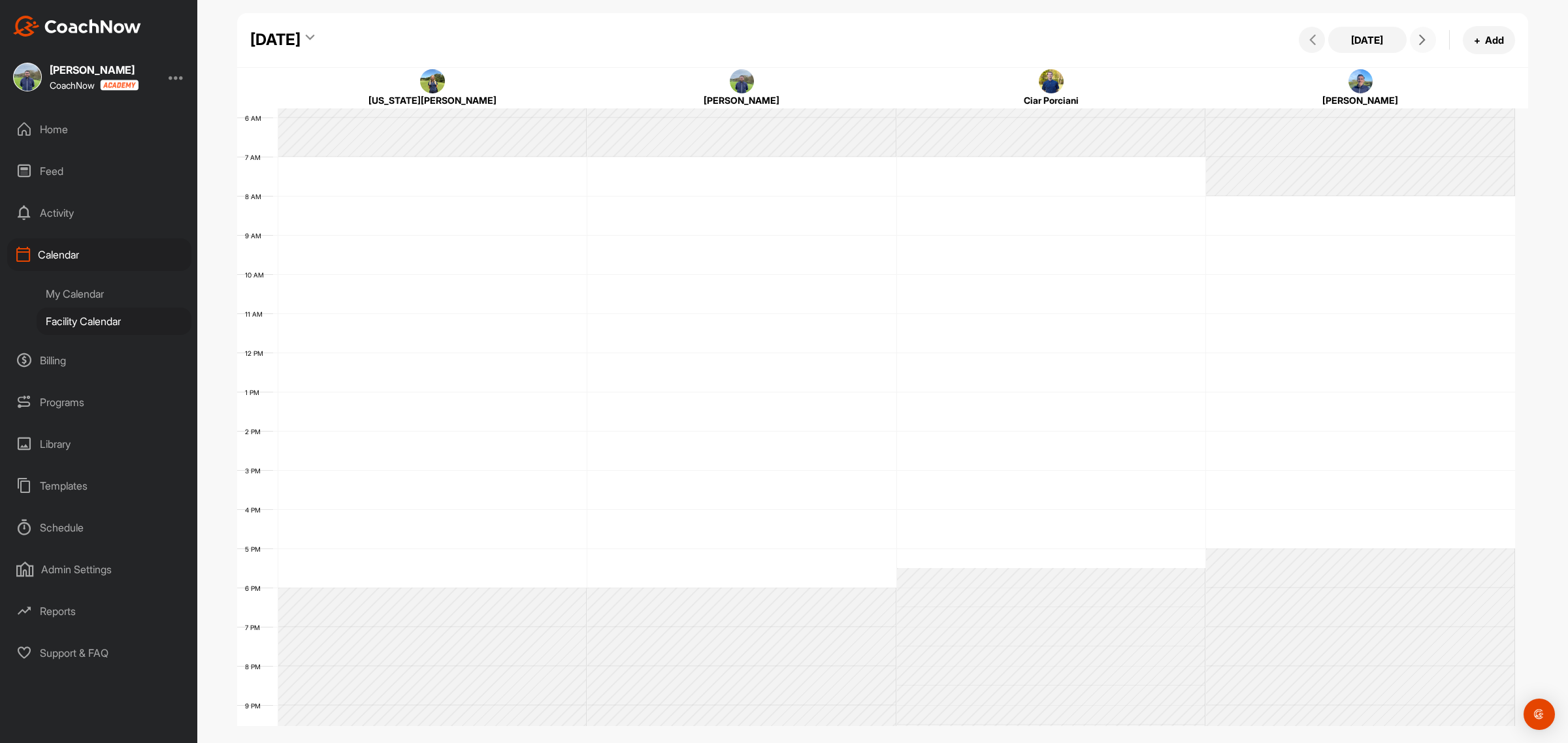
click at [1424, 35] on icon at bounding box center [1423, 40] width 11 height 11
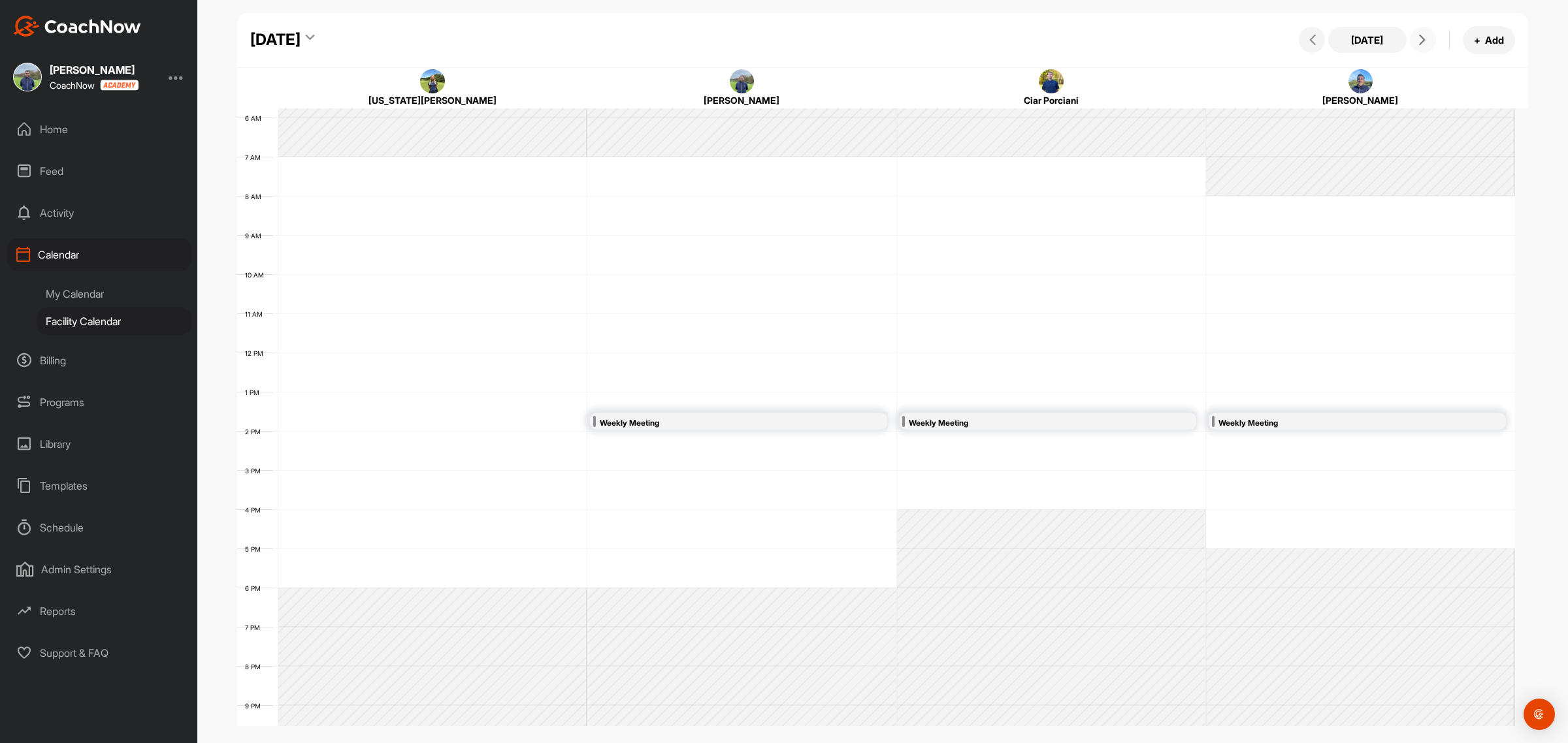
click at [1416, 38] on span at bounding box center [1423, 40] width 15 height 11
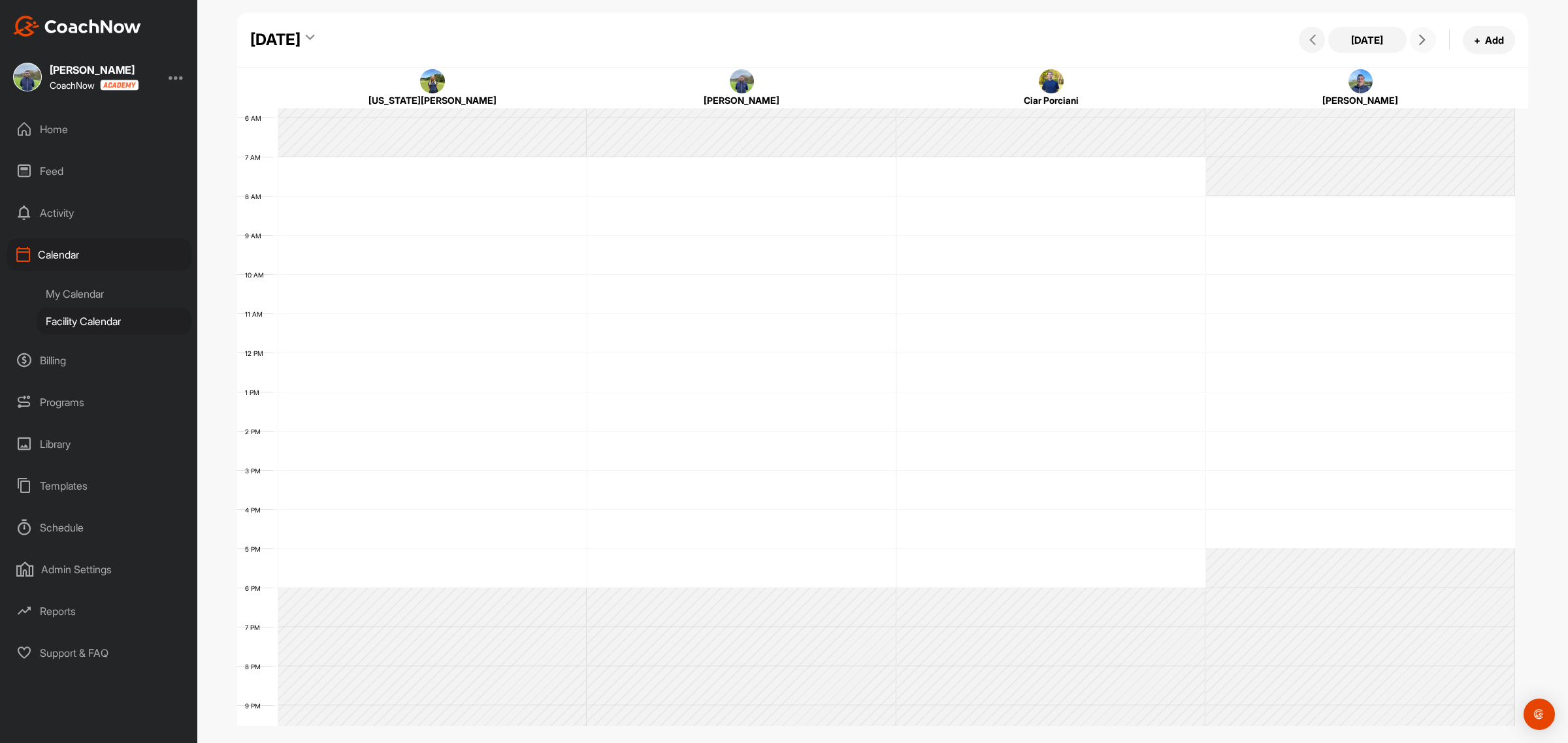
click at [1413, 39] on button at bounding box center [1423, 40] width 26 height 26
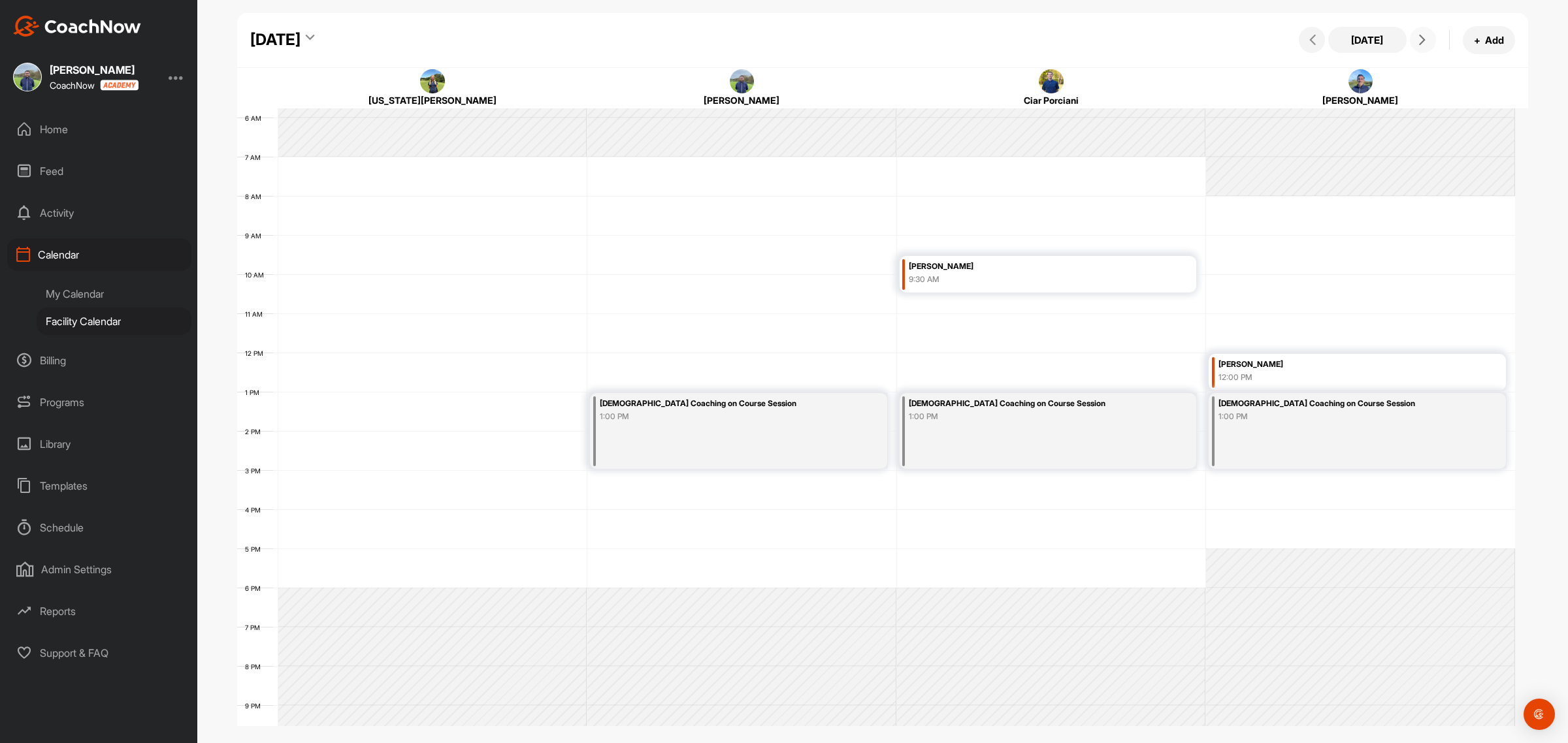
click at [1413, 39] on button at bounding box center [1423, 40] width 26 height 26
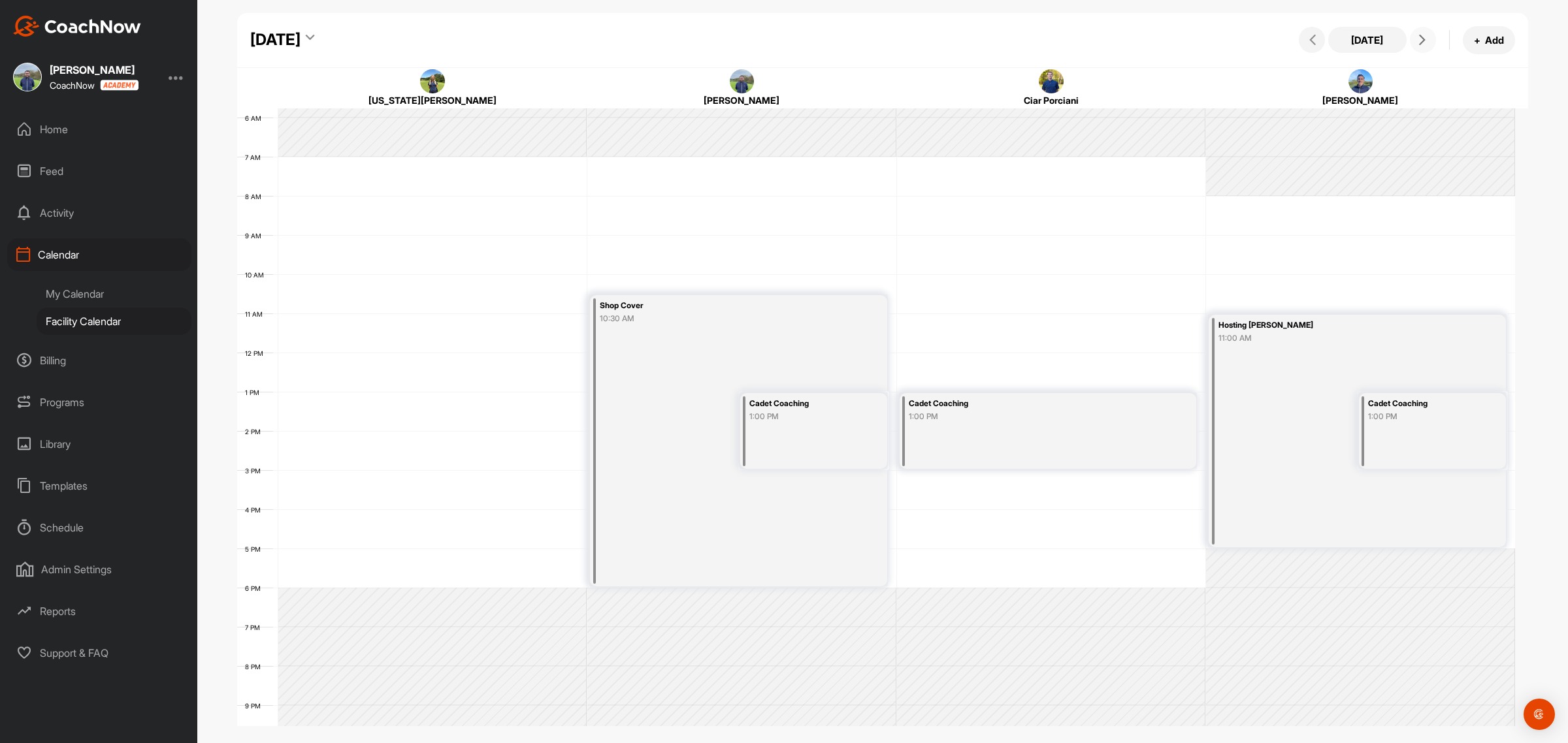
click at [1413, 39] on button at bounding box center [1423, 40] width 26 height 26
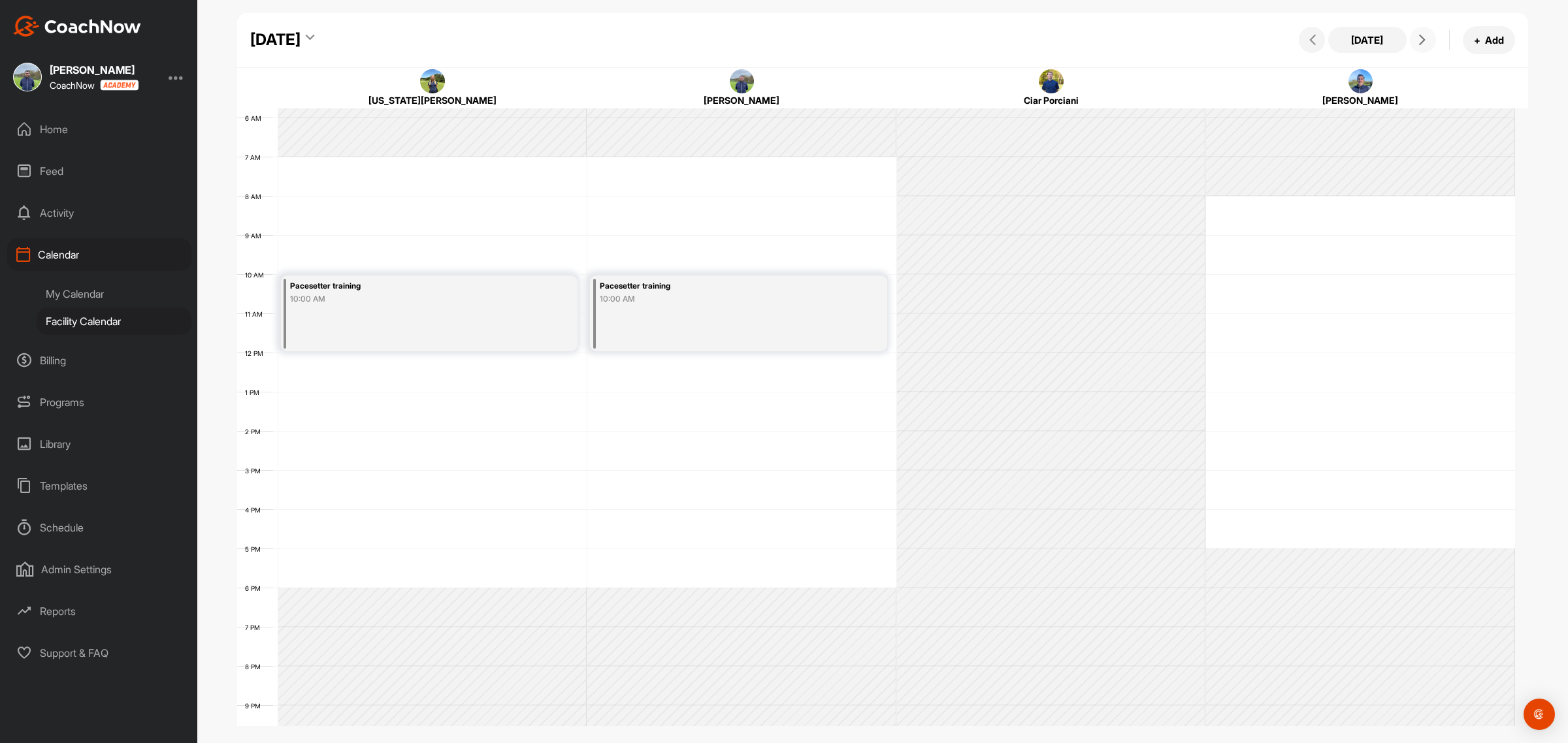
click at [1413, 39] on button at bounding box center [1423, 40] width 26 height 26
